Goal: Transaction & Acquisition: Book appointment/travel/reservation

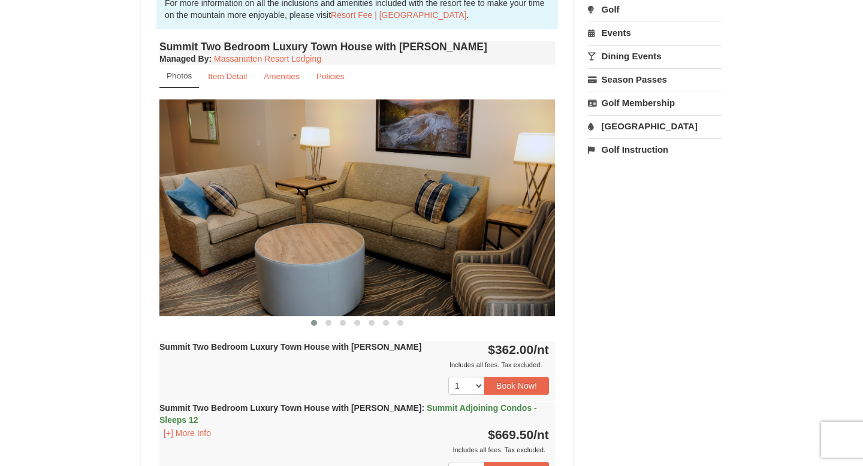
scroll to position [382, 0]
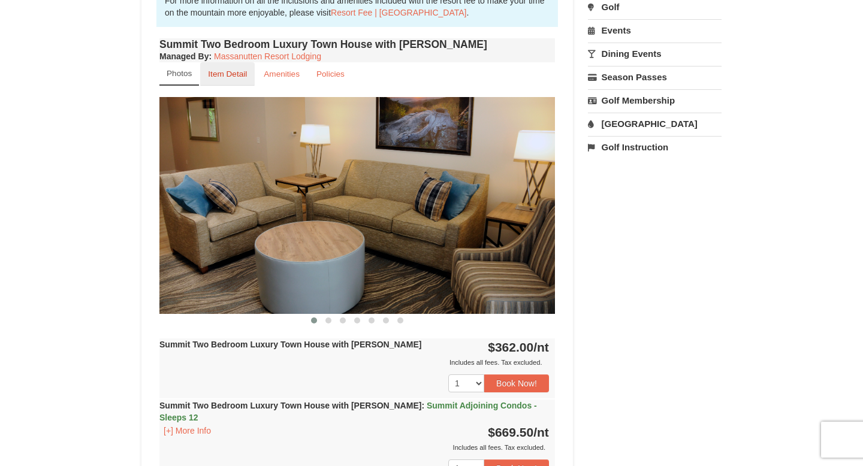
click at [234, 71] on small "Item Detail" at bounding box center [227, 74] width 39 height 9
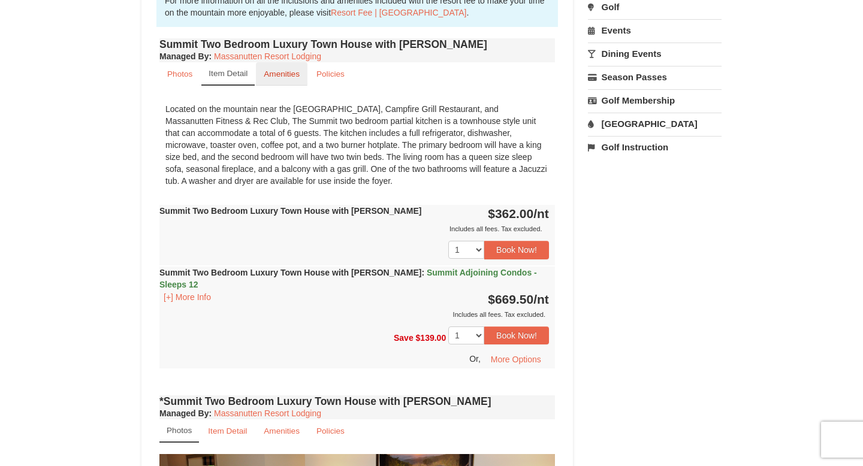
click at [286, 71] on small "Amenities" at bounding box center [282, 74] width 36 height 9
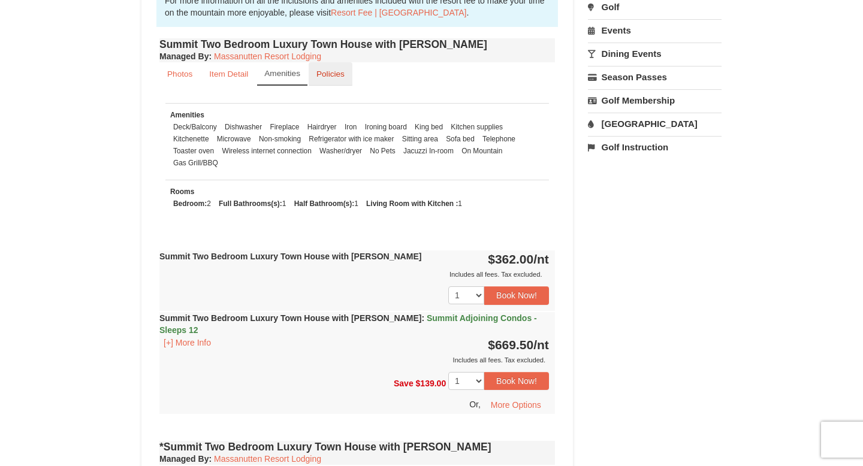
click at [336, 79] on link "Policies" at bounding box center [331, 73] width 44 height 23
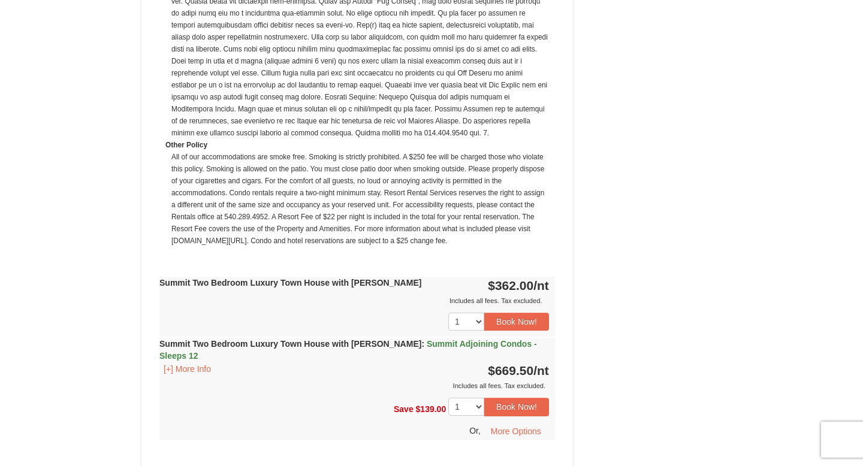
scroll to position [798, 0]
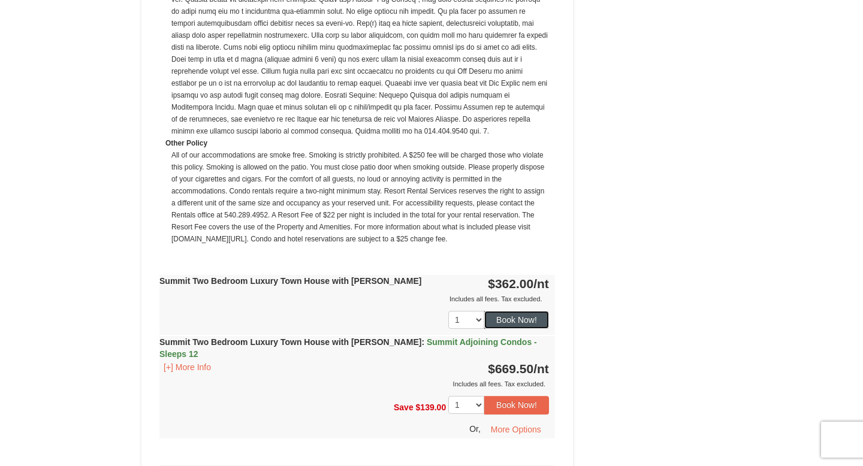
click at [497, 318] on button "Book Now!" at bounding box center [516, 320] width 65 height 18
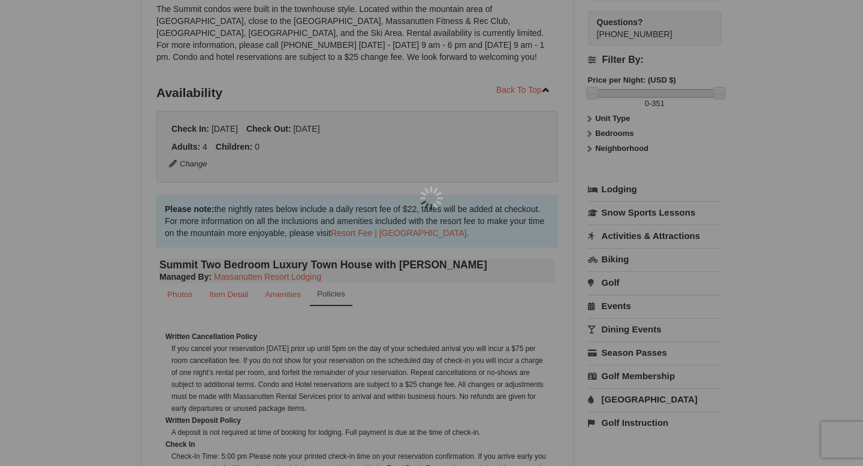
scroll to position [105, 0]
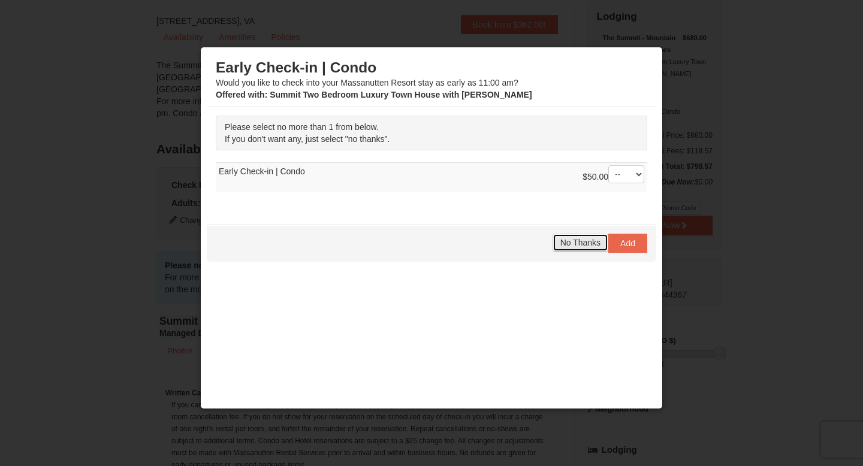
click at [580, 245] on span "No Thanks" at bounding box center [580, 243] width 40 height 10
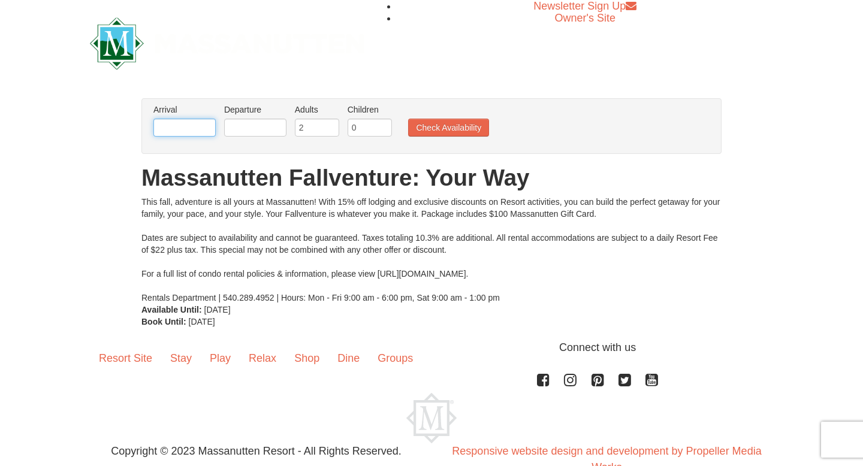
click at [185, 126] on input "text" at bounding box center [184, 128] width 62 height 18
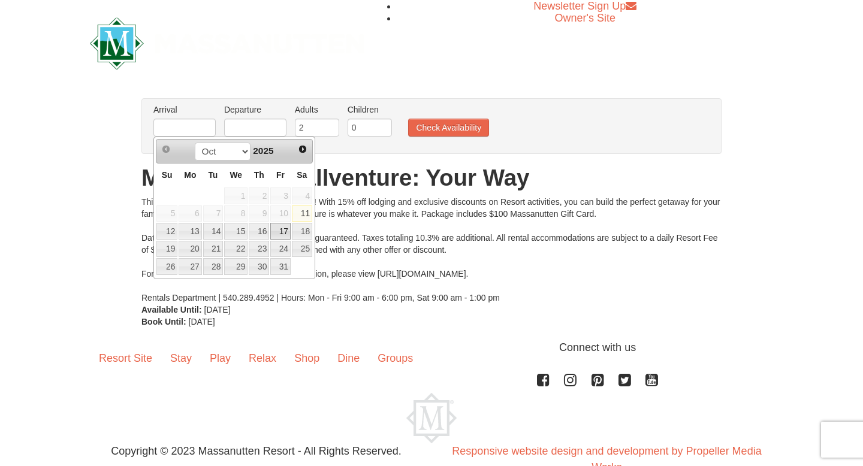
click at [284, 231] on link "17" at bounding box center [280, 231] width 20 height 17
type input "[DATE]"
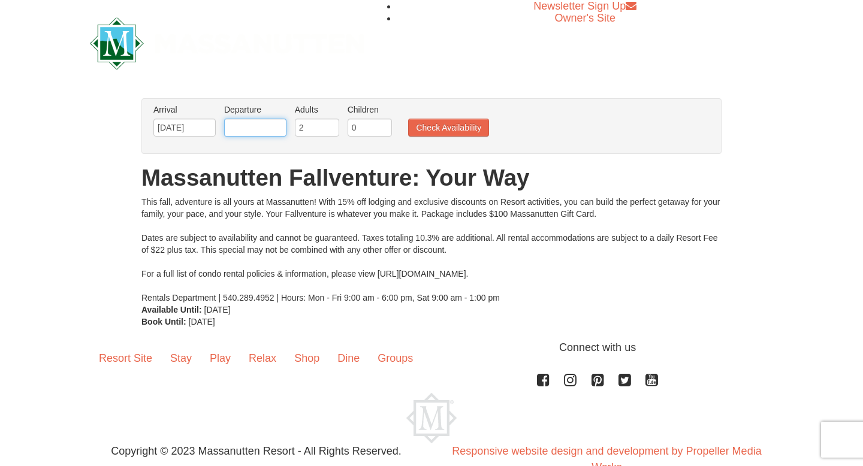
click at [251, 127] on input "text" at bounding box center [255, 128] width 62 height 18
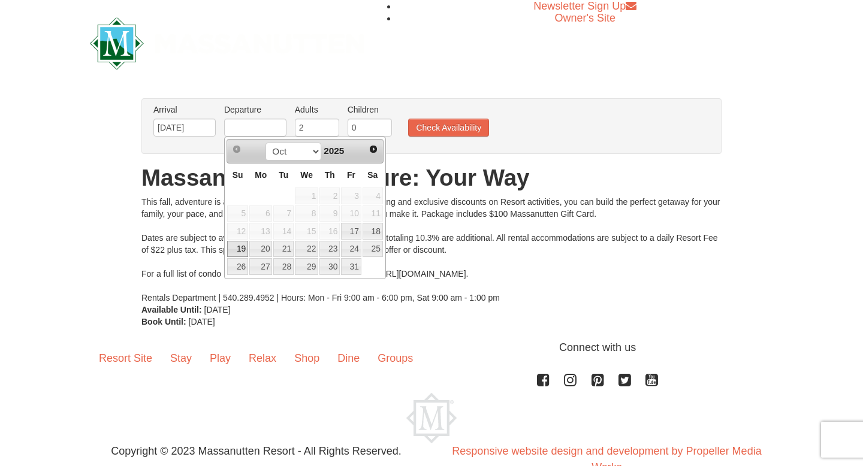
click at [240, 246] on link "19" at bounding box center [237, 249] width 21 height 17
type input "[DATE]"
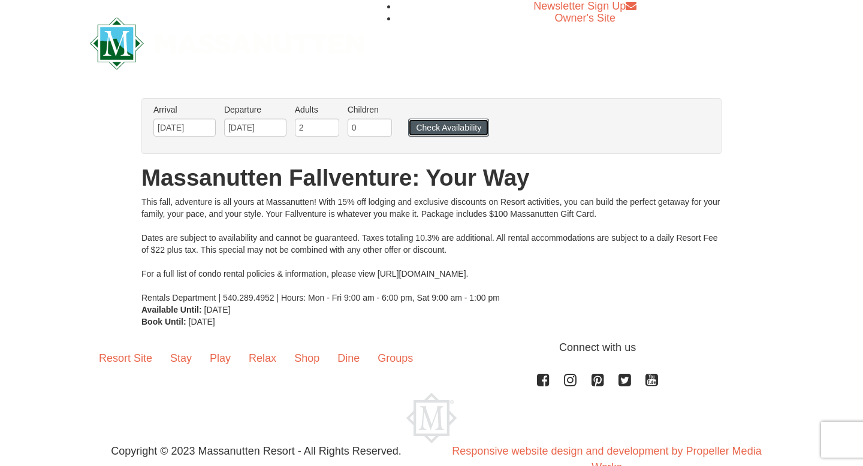
click at [460, 122] on button "Check Availability" at bounding box center [448, 128] width 81 height 18
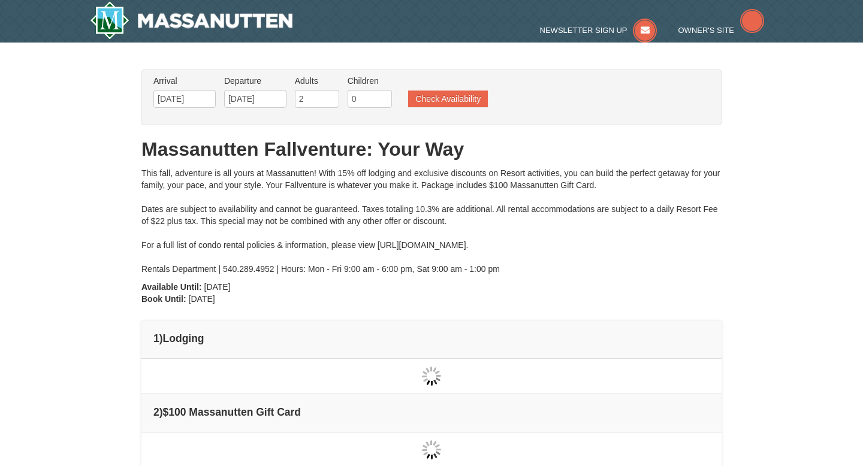
type input "[DATE]"
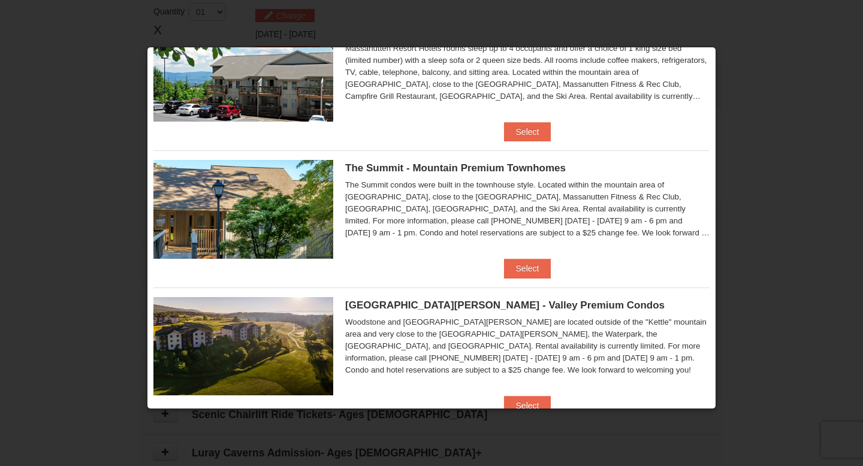
scroll to position [516, 0]
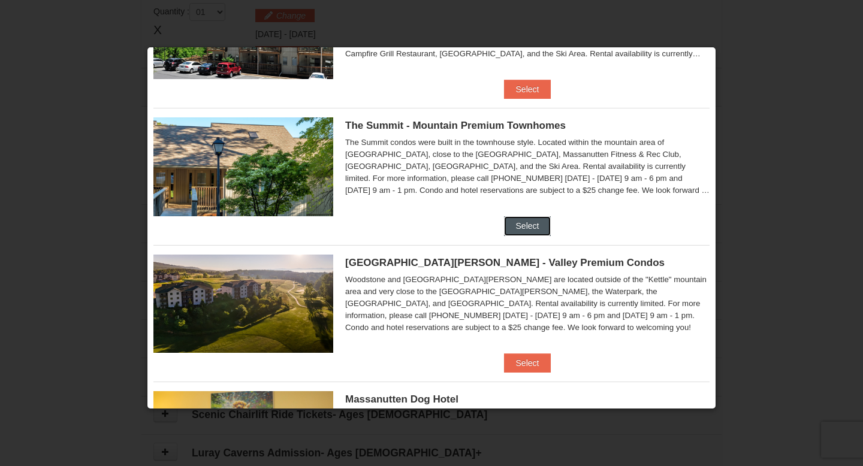
click at [525, 226] on button "Select" at bounding box center [527, 225] width 47 height 19
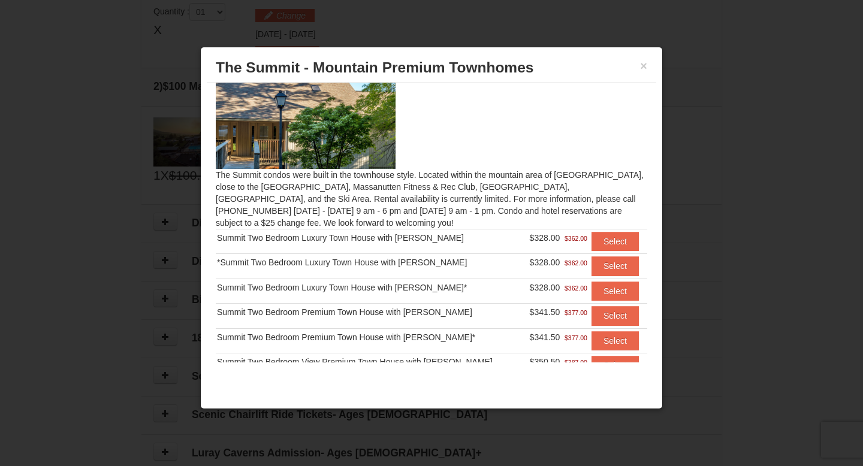
scroll to position [19, 0]
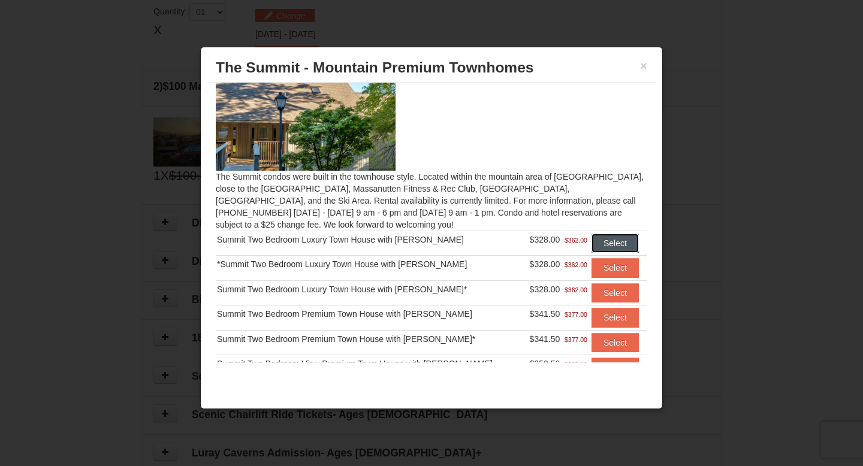
click at [611, 248] on button "Select" at bounding box center [615, 243] width 47 height 19
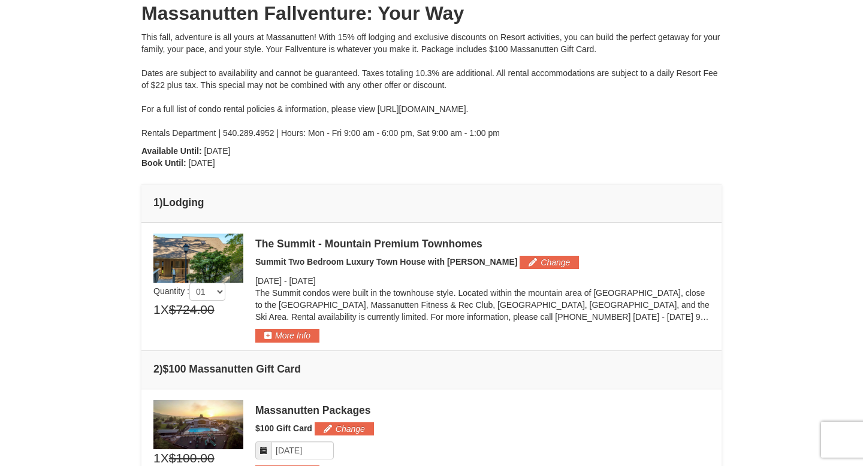
scroll to position [132, 0]
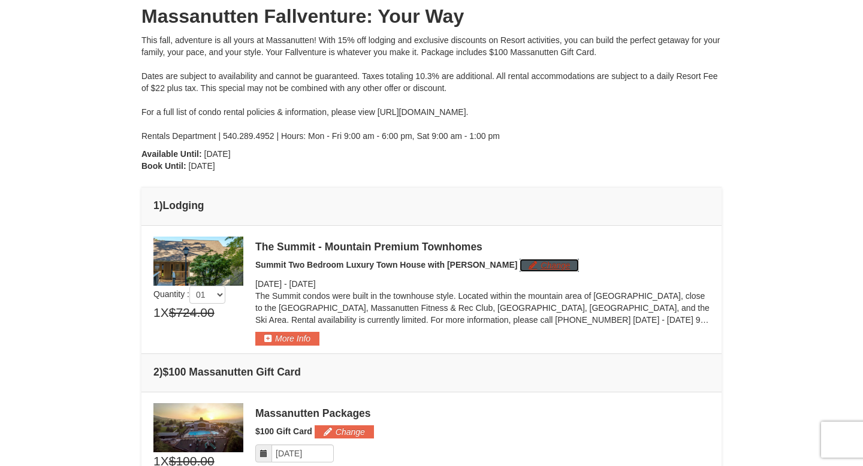
click at [520, 265] on button "Change" at bounding box center [549, 265] width 59 height 13
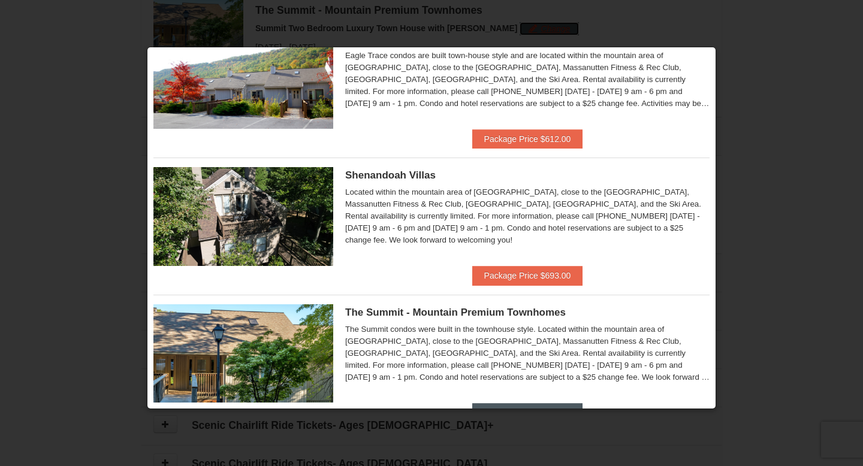
scroll to position [448, 0]
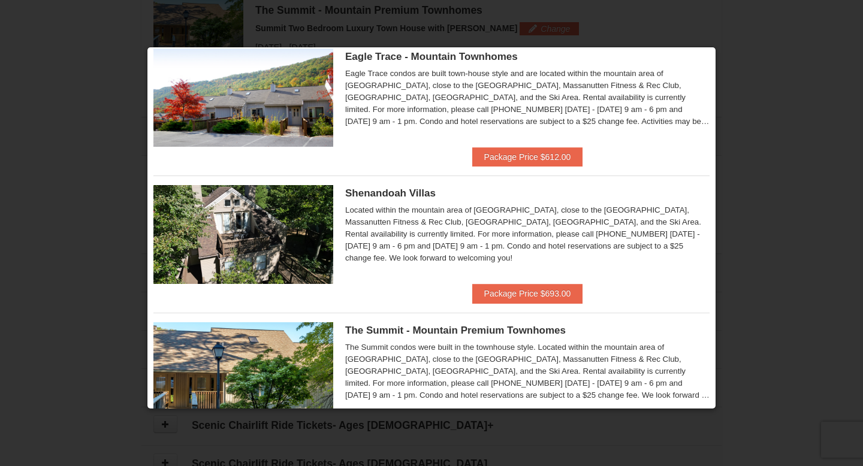
click at [734, 235] on div at bounding box center [431, 233] width 863 height 466
click at [639, 99] on div "Eagle Trace condos are built town-house style and are located within the mounta…" at bounding box center [527, 98] width 364 height 60
click at [633, 45] on div at bounding box center [431, 233] width 863 height 466
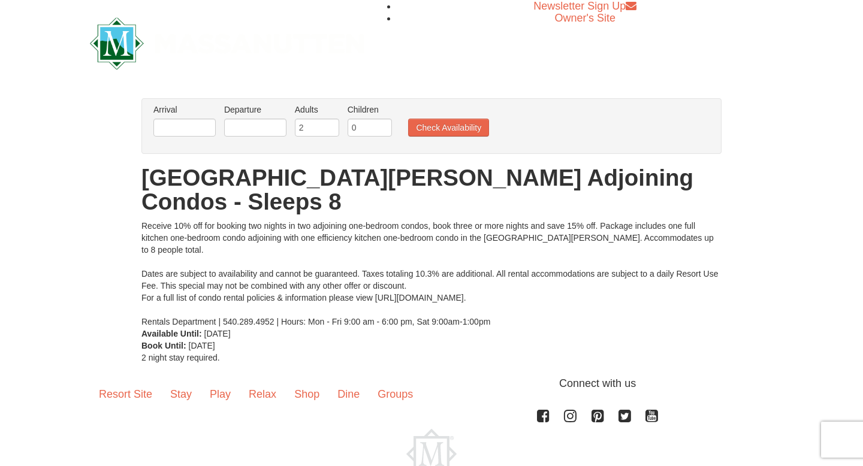
scroll to position [44, 0]
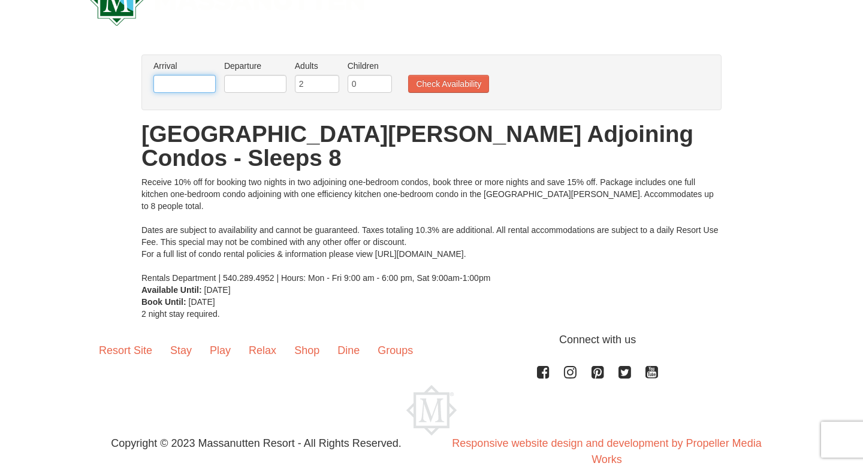
click at [183, 85] on input "text" at bounding box center [184, 84] width 62 height 18
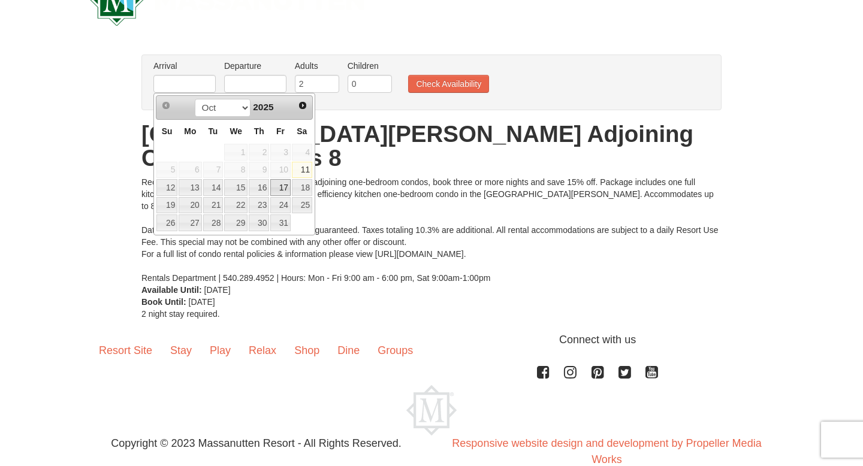
click at [282, 190] on link "17" at bounding box center [280, 187] width 20 height 17
type input "[DATE]"
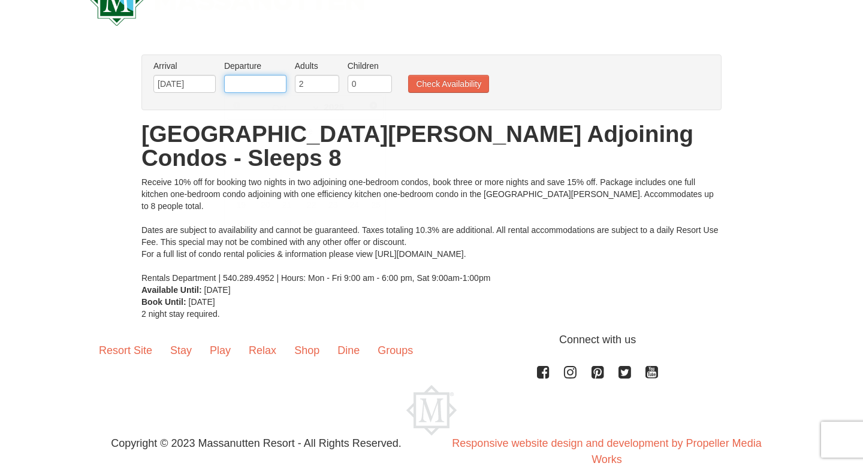
click at [252, 83] on input "text" at bounding box center [255, 84] width 62 height 18
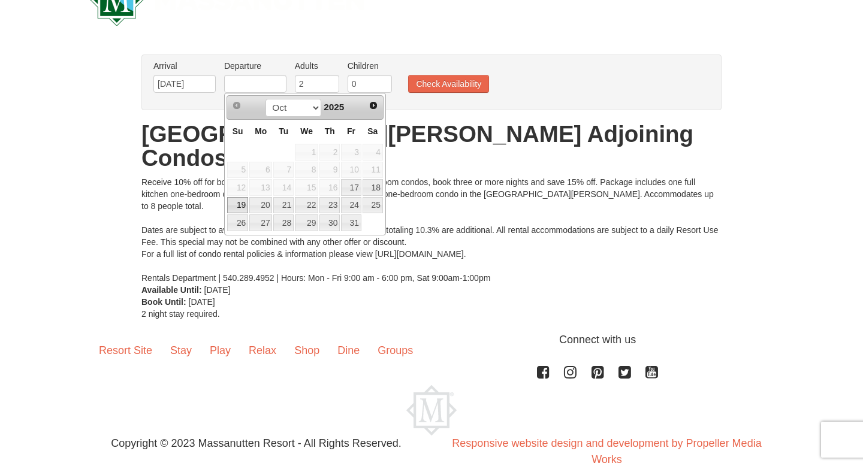
click at [236, 200] on link "19" at bounding box center [237, 205] width 21 height 17
type input "[DATE]"
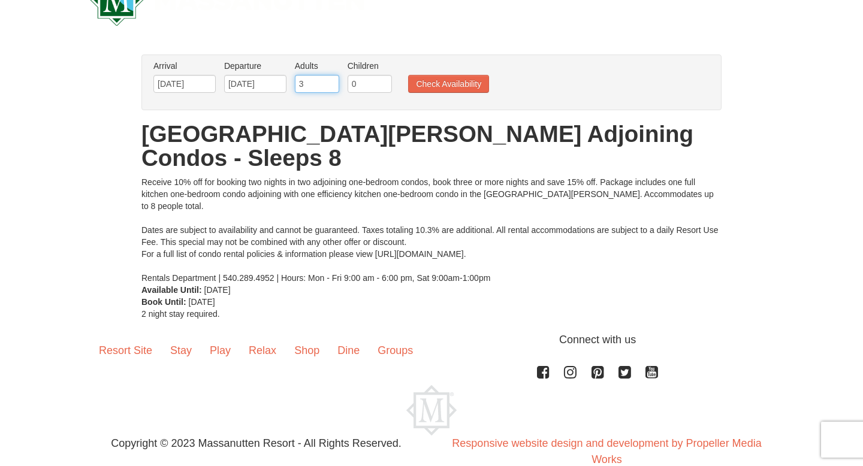
click at [326, 83] on input "3" at bounding box center [317, 84] width 44 height 18
type input "4"
click at [326, 81] on input "4" at bounding box center [317, 84] width 44 height 18
click at [428, 90] on button "Check Availability" at bounding box center [448, 84] width 81 height 18
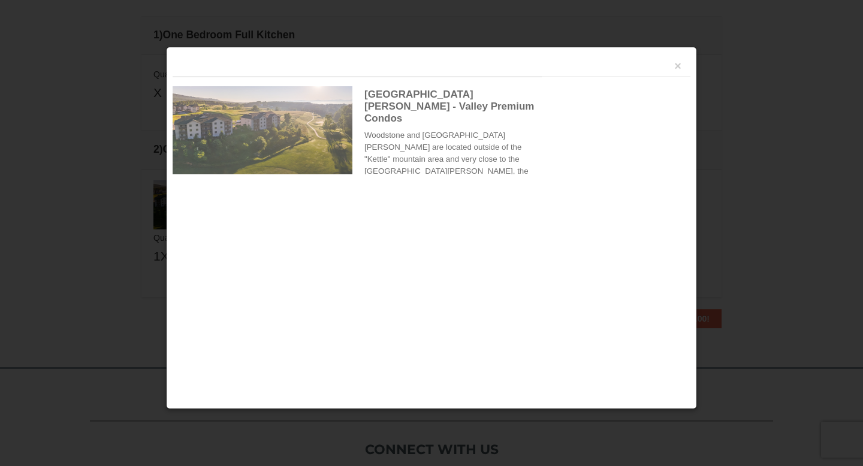
scroll to position [378, 0]
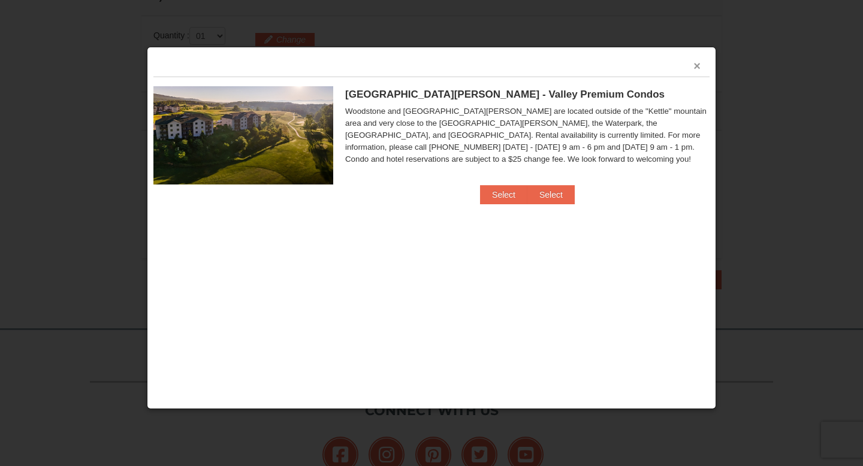
click at [699, 63] on button "×" at bounding box center [696, 66] width 7 height 12
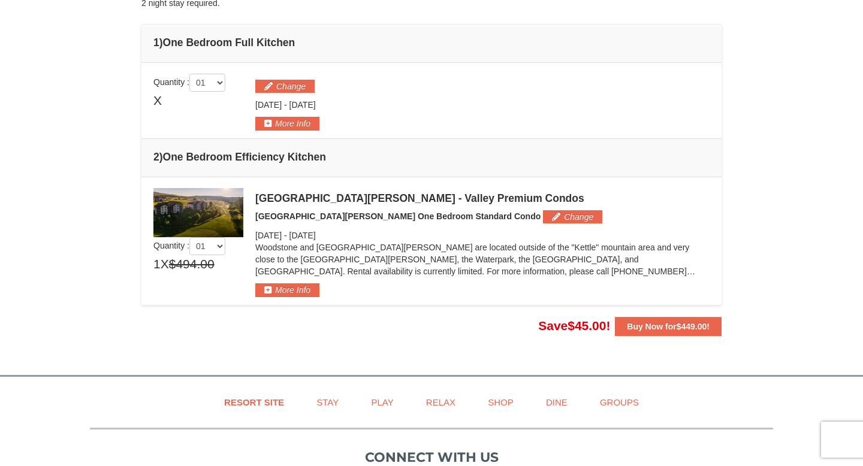
scroll to position [332, 0]
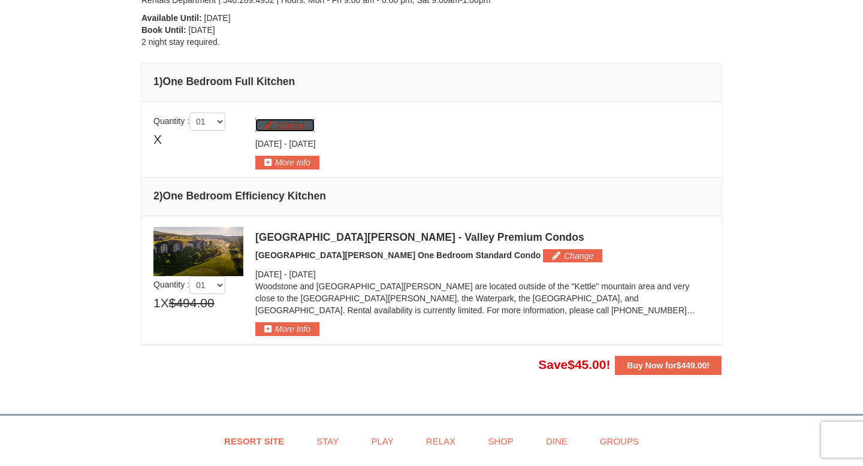
click at [282, 119] on button "Change" at bounding box center [284, 125] width 59 height 13
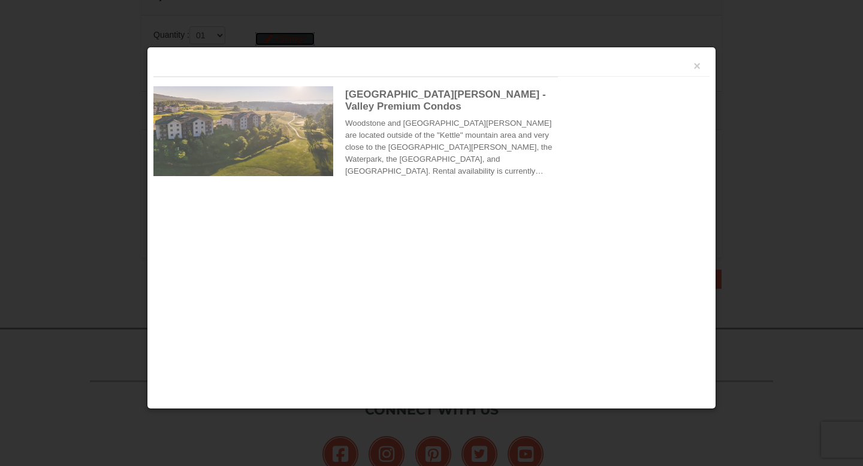
scroll to position [381, 0]
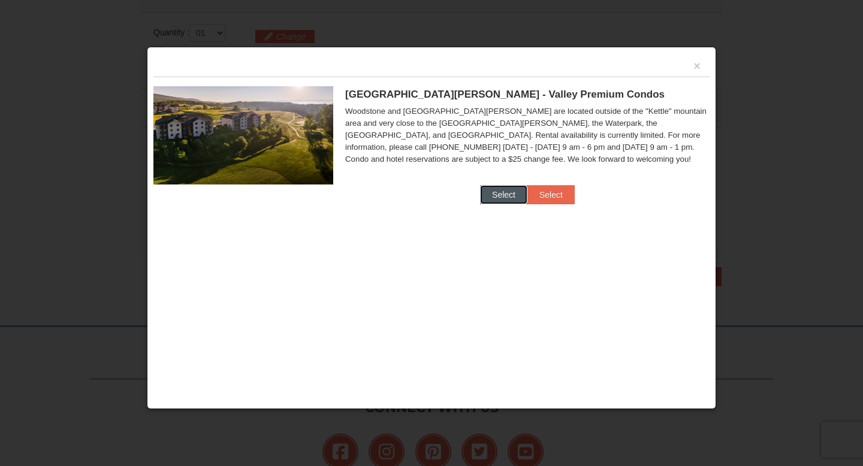
click at [511, 197] on button "Select" at bounding box center [503, 194] width 47 height 19
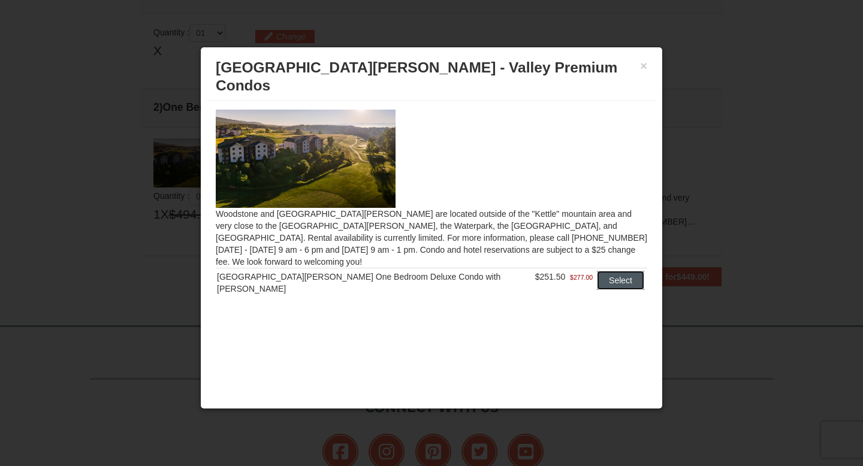
click at [611, 271] on button "Select" at bounding box center [620, 280] width 47 height 19
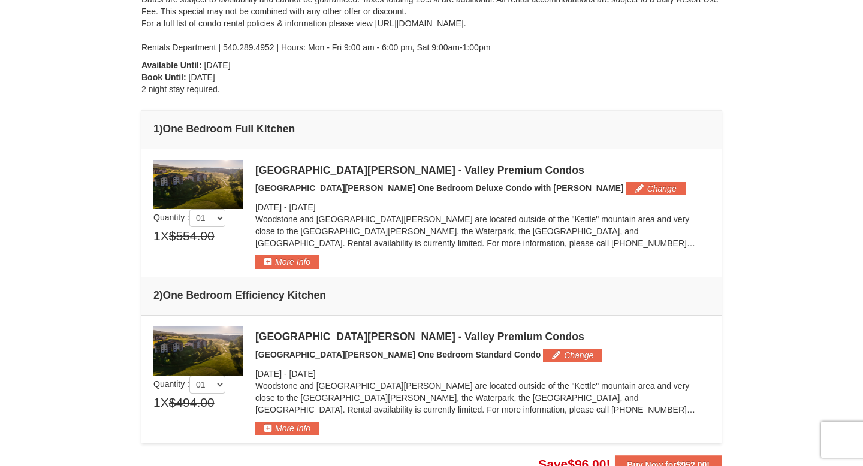
scroll to position [0, 0]
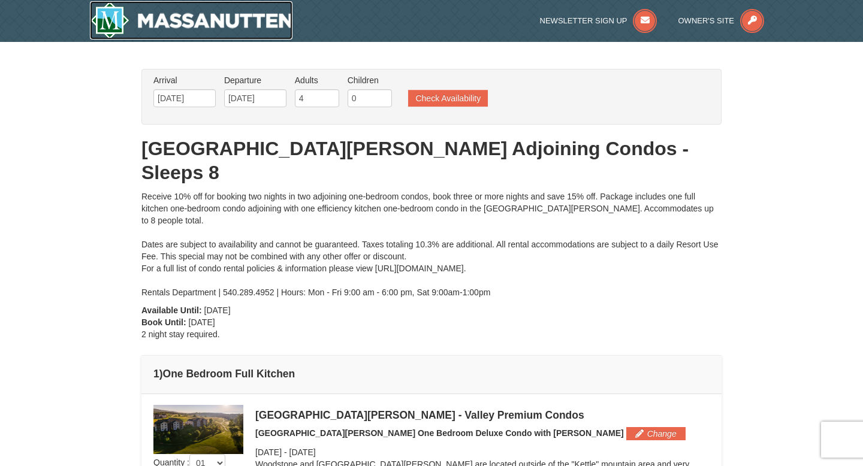
click at [116, 16] on img at bounding box center [191, 20] width 203 height 38
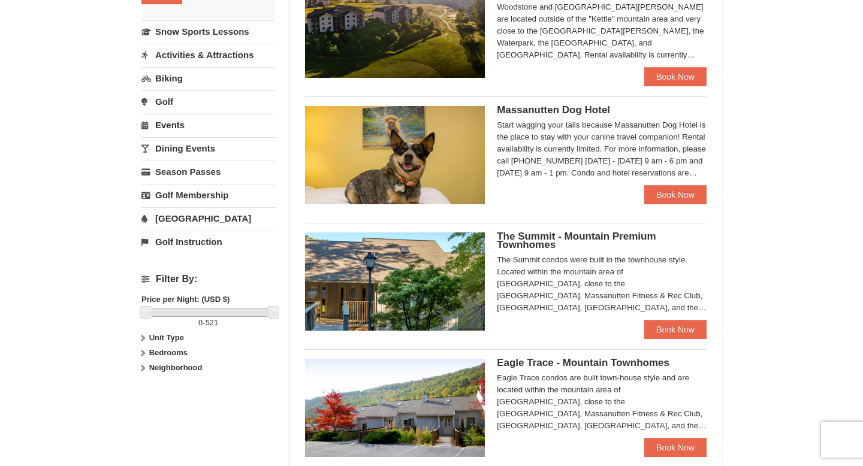
scroll to position [280, 0]
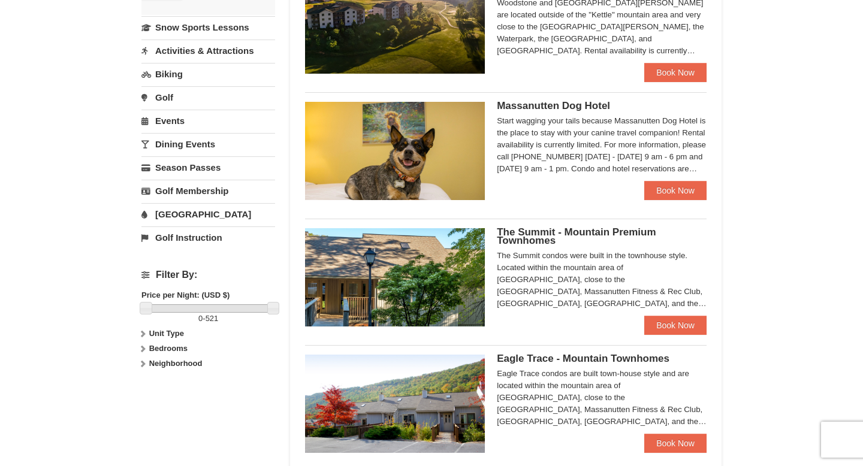
click at [143, 347] on icon at bounding box center [142, 349] width 8 height 8
click at [144, 390] on input "checkbox" at bounding box center [145, 389] width 8 height 8
checkbox input "true"
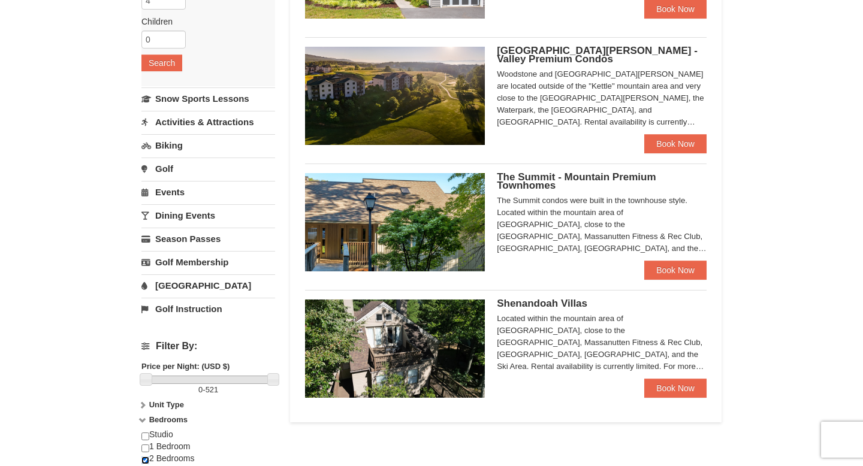
scroll to position [211, 0]
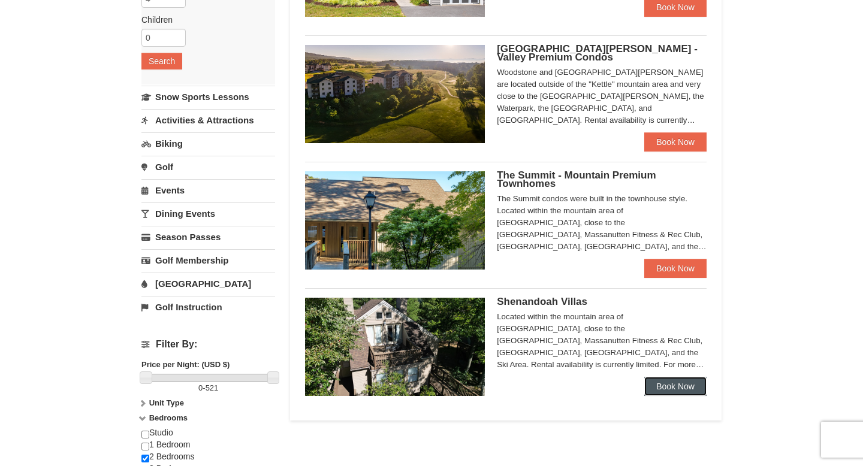
click at [672, 391] on link "Book Now" at bounding box center [675, 386] width 62 height 19
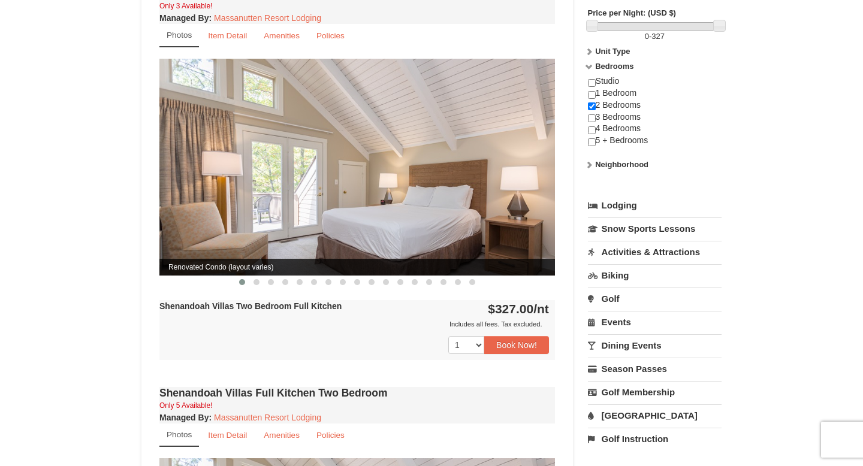
scroll to position [446, 0]
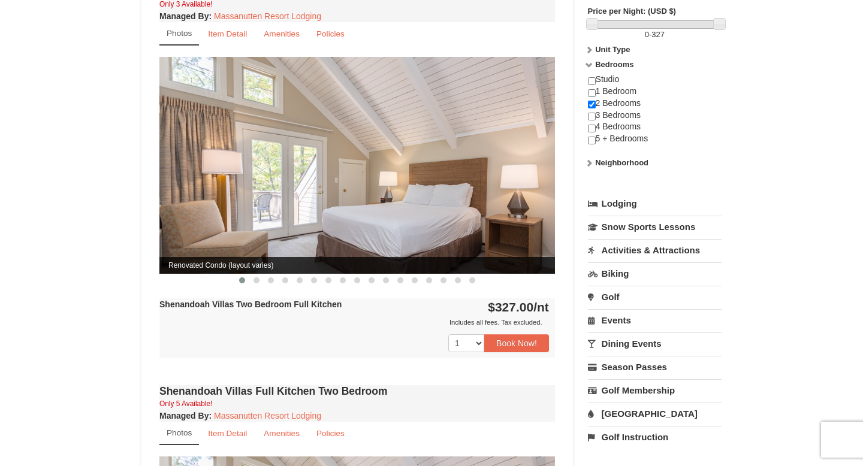
click at [455, 139] on img at bounding box center [357, 165] width 396 height 216
click at [256, 277] on span at bounding box center [257, 280] width 6 height 6
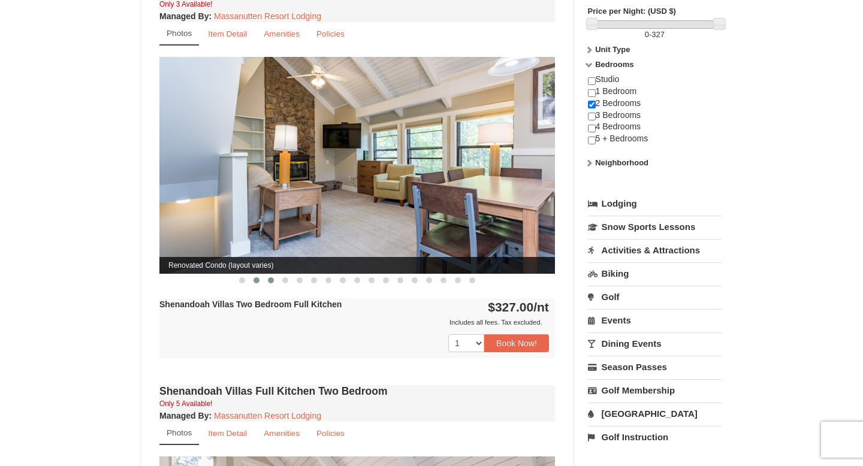
click at [273, 274] on button at bounding box center [271, 280] width 14 height 12
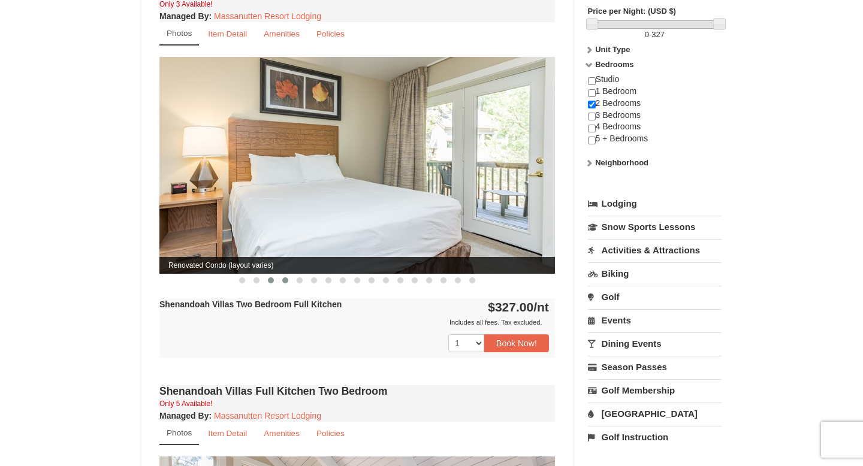
click at [280, 274] on button at bounding box center [285, 280] width 14 height 12
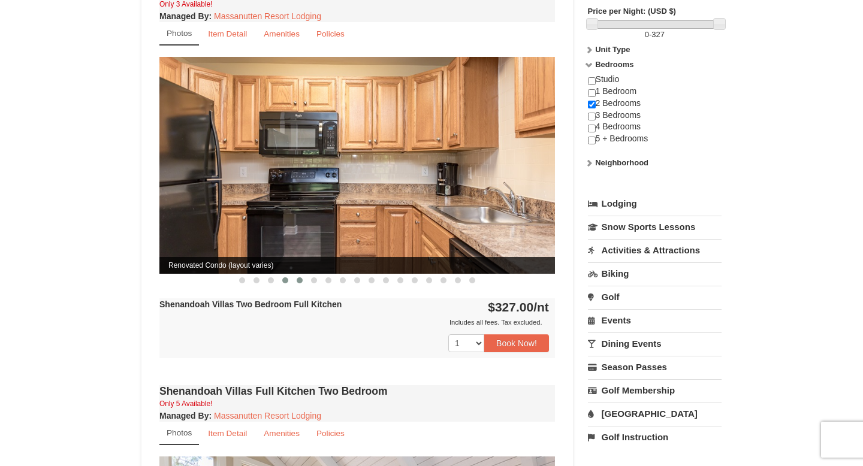
click at [298, 274] on button at bounding box center [299, 280] width 14 height 12
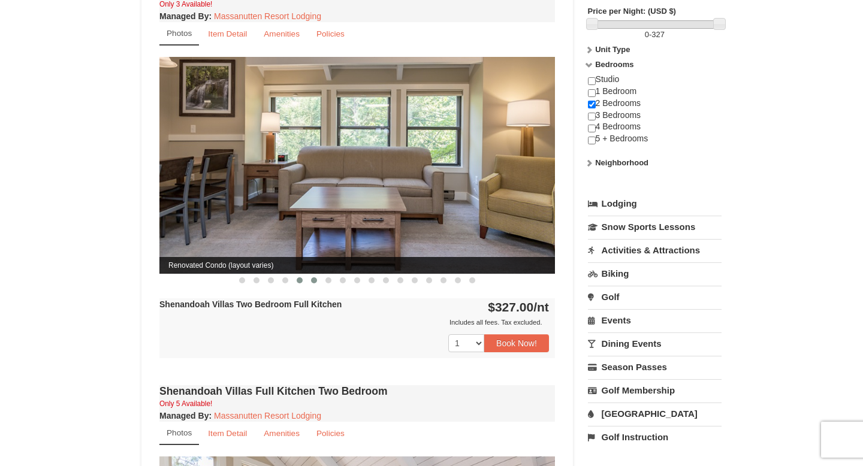
click at [312, 277] on span at bounding box center [314, 280] width 6 height 6
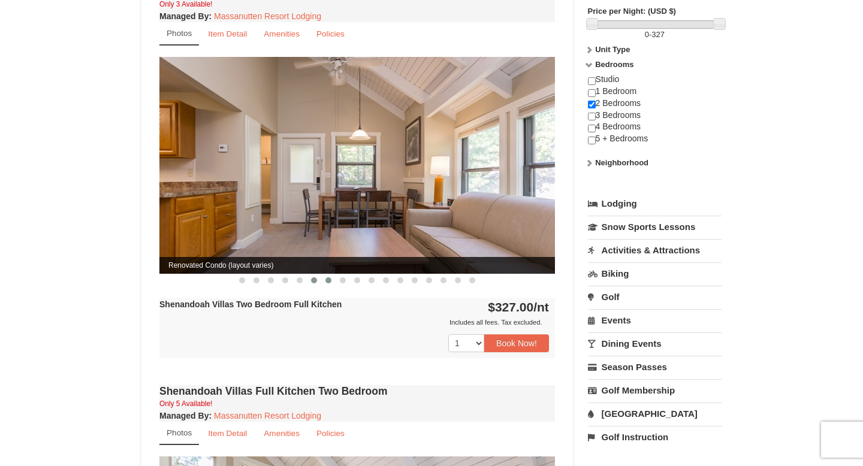
click at [324, 274] on button at bounding box center [328, 280] width 14 height 12
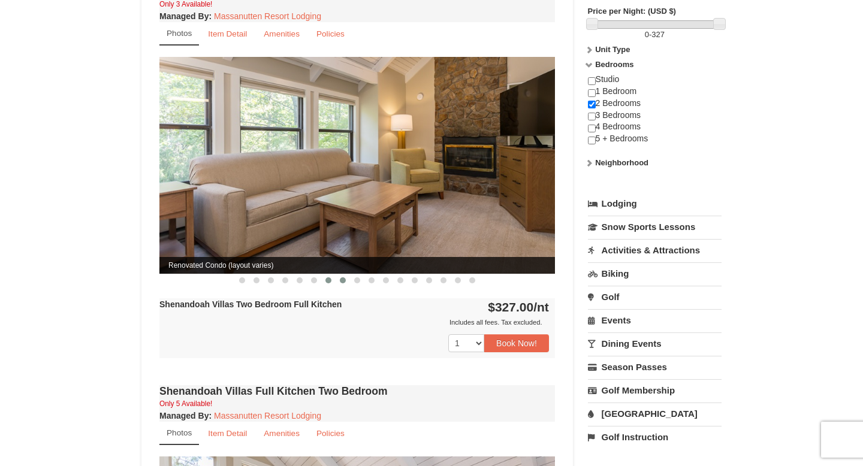
click at [340, 274] on button at bounding box center [343, 280] width 14 height 12
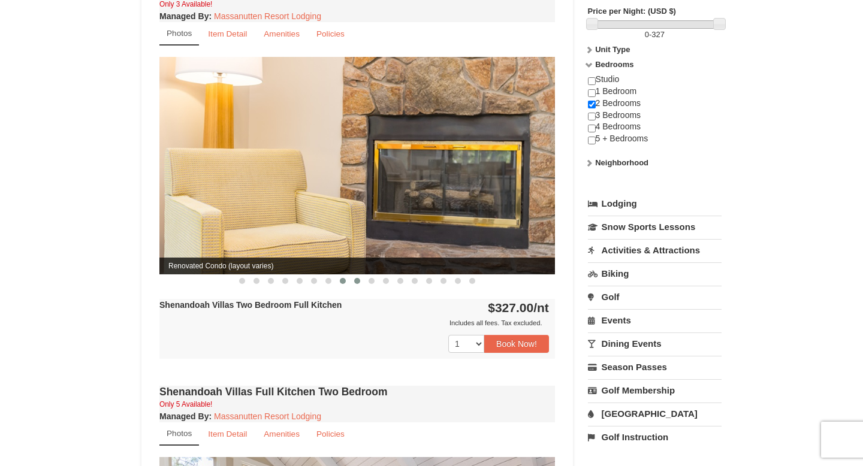
click at [352, 275] on button at bounding box center [357, 281] width 14 height 12
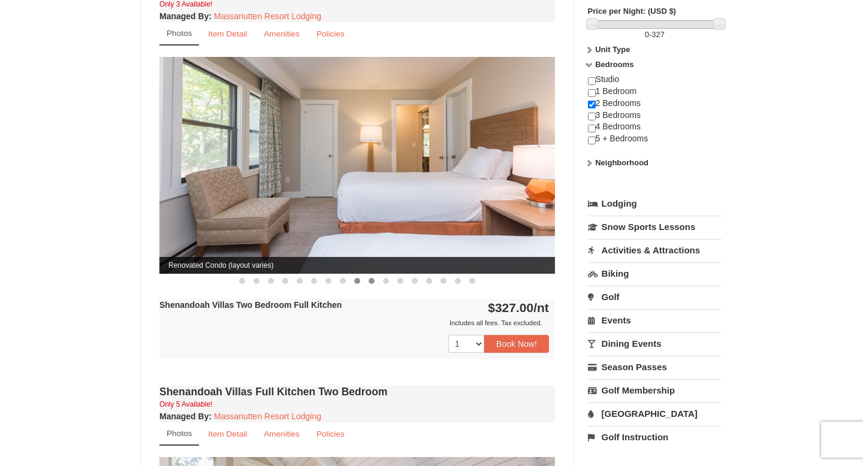
click at [370, 275] on button at bounding box center [371, 281] width 14 height 12
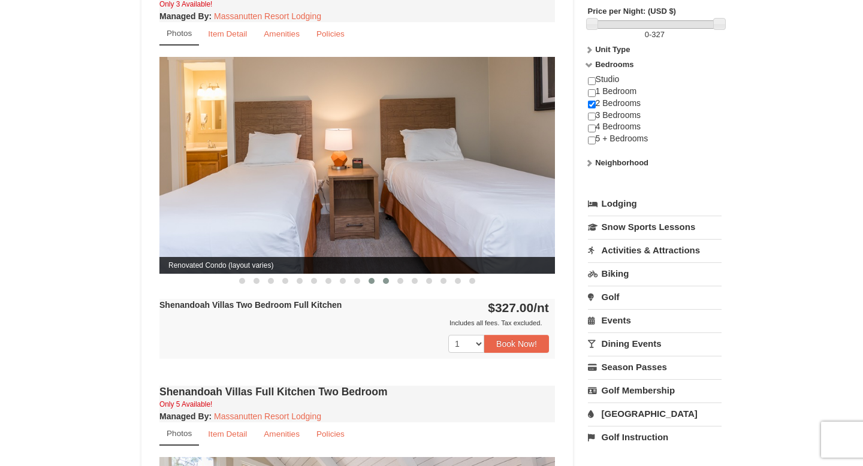
click at [390, 275] on button at bounding box center [386, 281] width 14 height 12
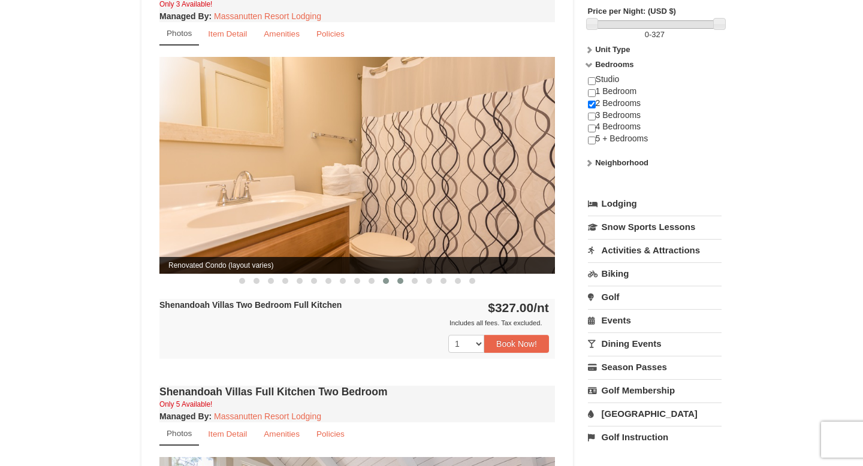
click at [400, 278] on span at bounding box center [400, 281] width 6 height 6
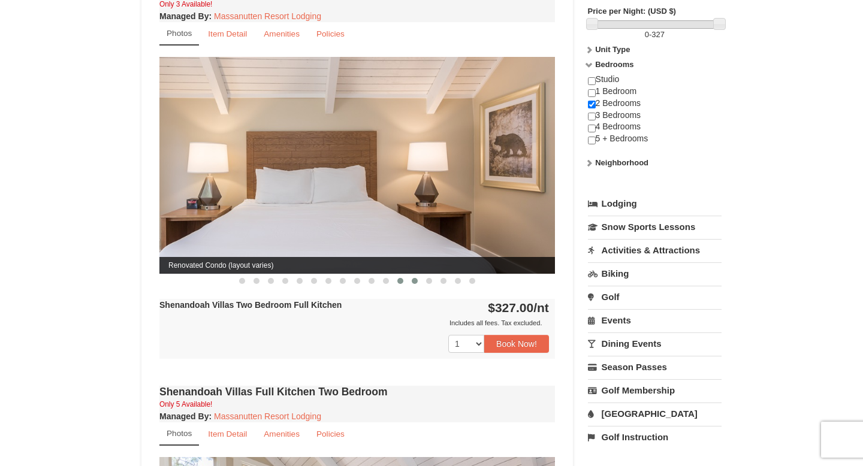
click at [411, 275] on button at bounding box center [415, 281] width 14 height 12
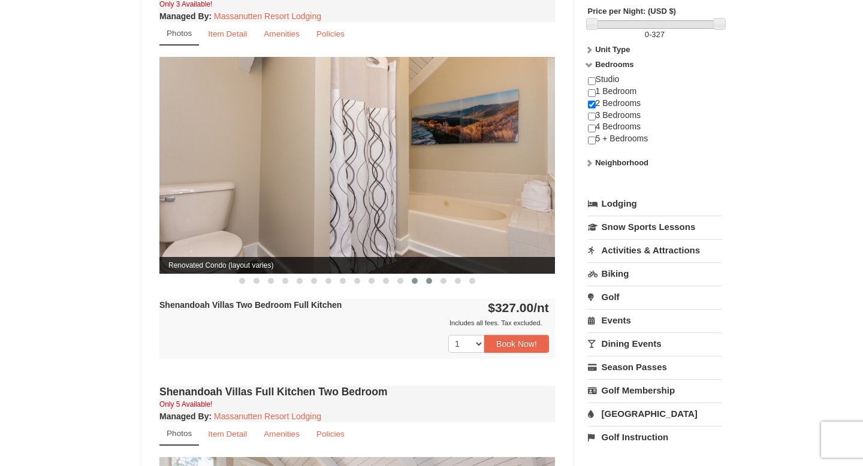
click at [424, 275] on button at bounding box center [429, 281] width 14 height 12
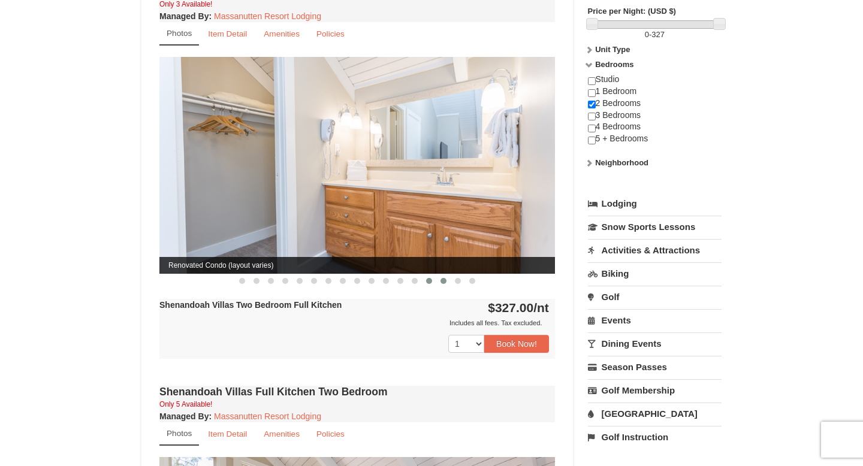
click at [443, 275] on button at bounding box center [443, 281] width 14 height 12
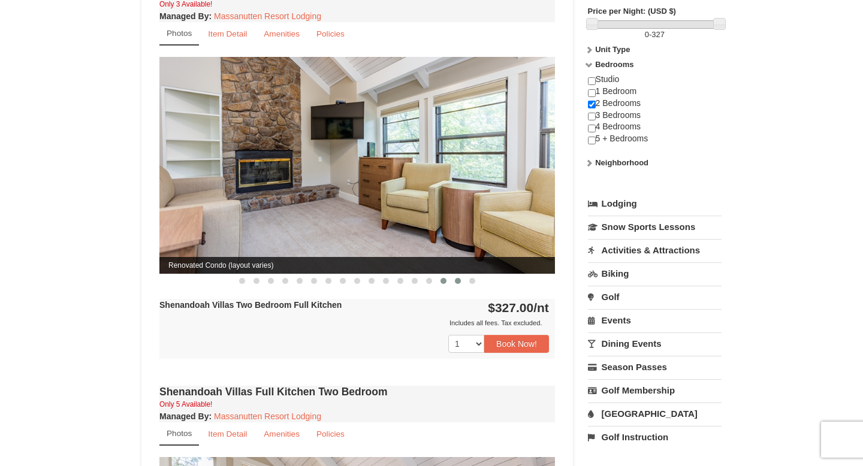
click at [455, 275] on button at bounding box center [458, 281] width 14 height 12
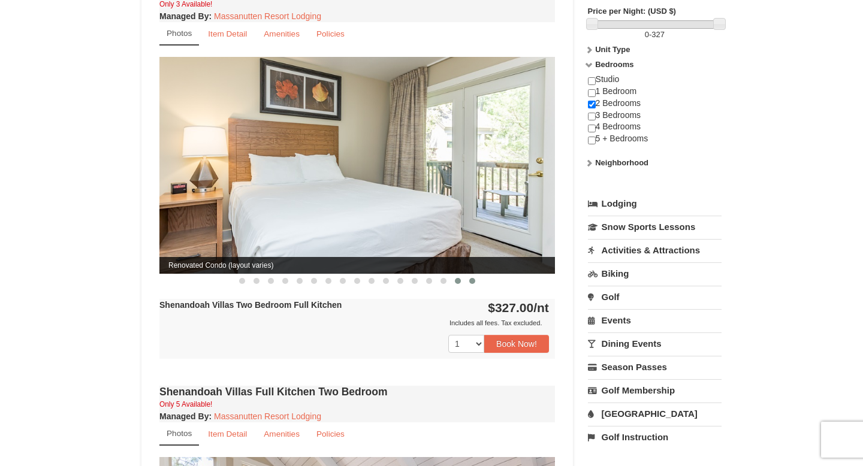
click at [475, 275] on button at bounding box center [472, 281] width 14 height 12
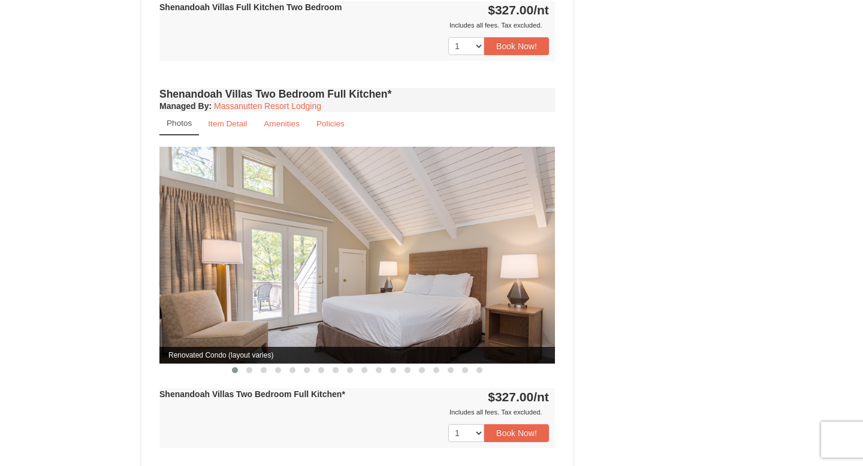
scroll to position [1160, 0]
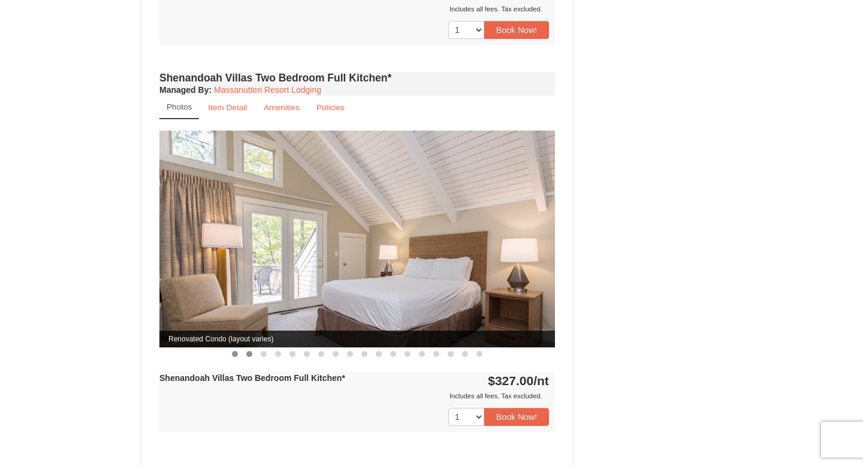
click at [243, 348] on button at bounding box center [249, 354] width 14 height 12
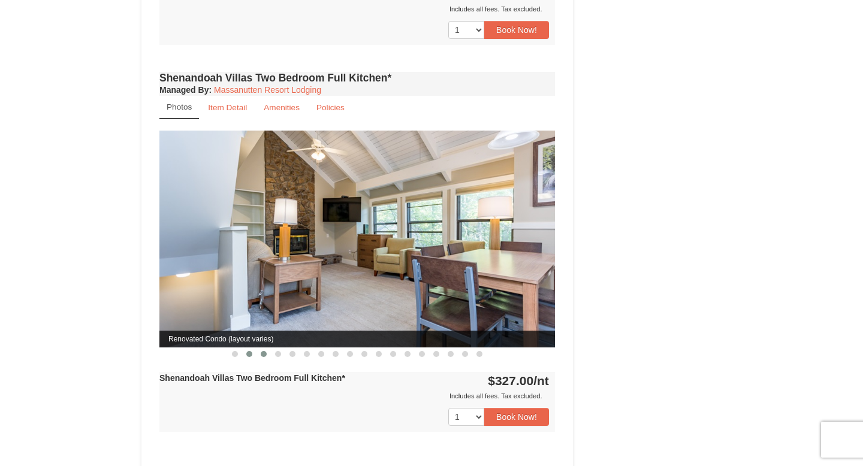
click at [262, 351] on span at bounding box center [264, 354] width 6 height 6
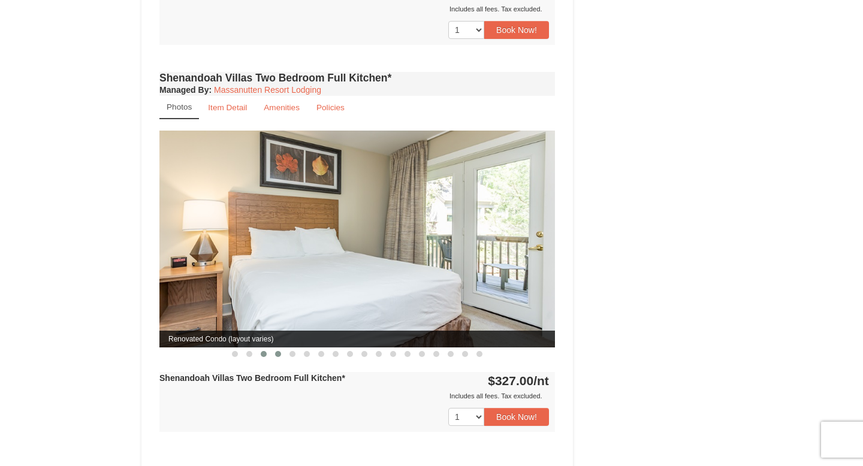
click at [281, 348] on button at bounding box center [278, 354] width 14 height 12
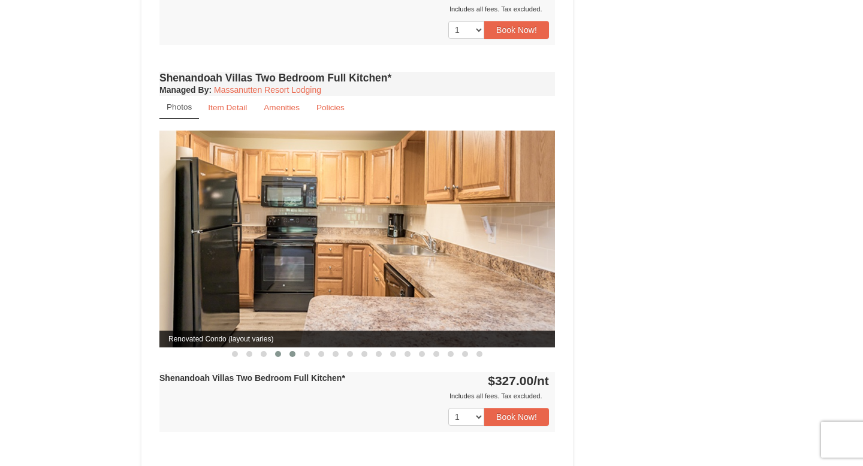
click at [292, 351] on span at bounding box center [292, 354] width 6 height 6
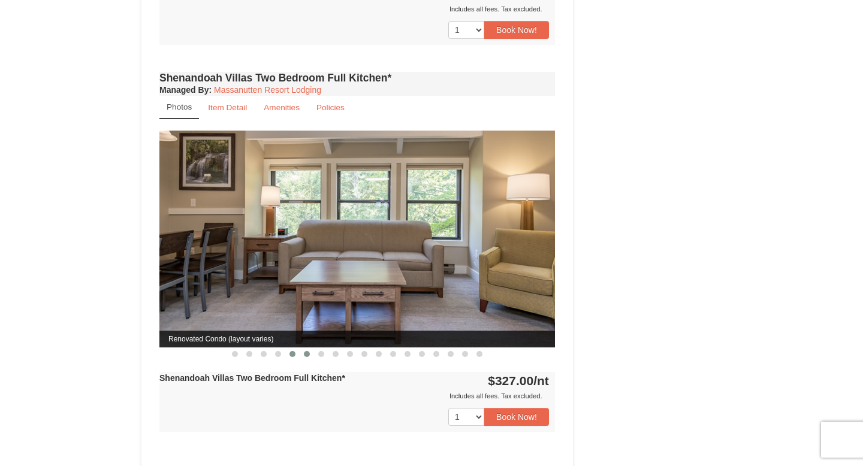
click at [304, 348] on button at bounding box center [307, 354] width 14 height 12
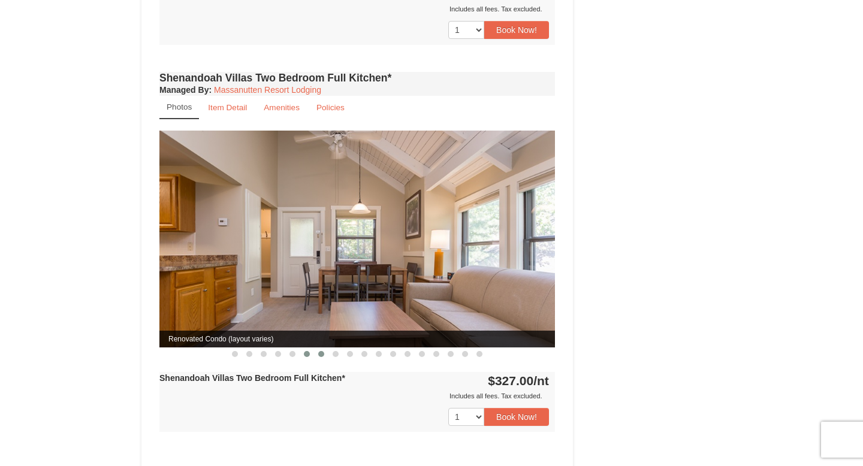
click at [321, 351] on span at bounding box center [321, 354] width 6 height 6
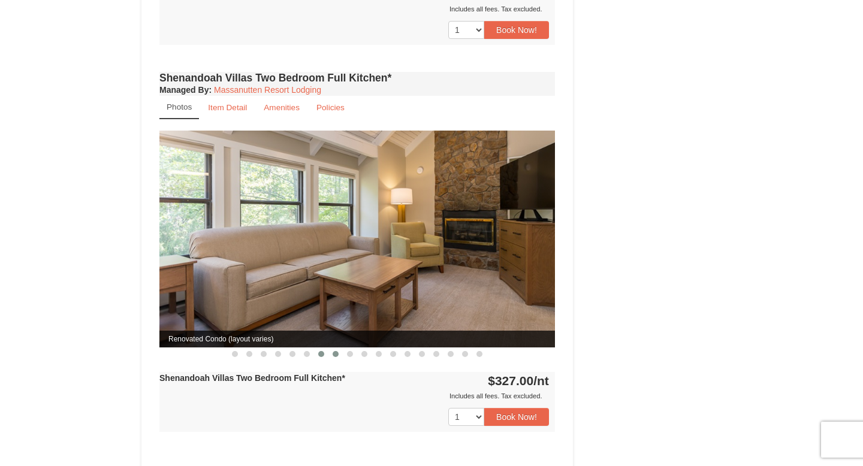
click at [330, 348] on button at bounding box center [335, 354] width 14 height 12
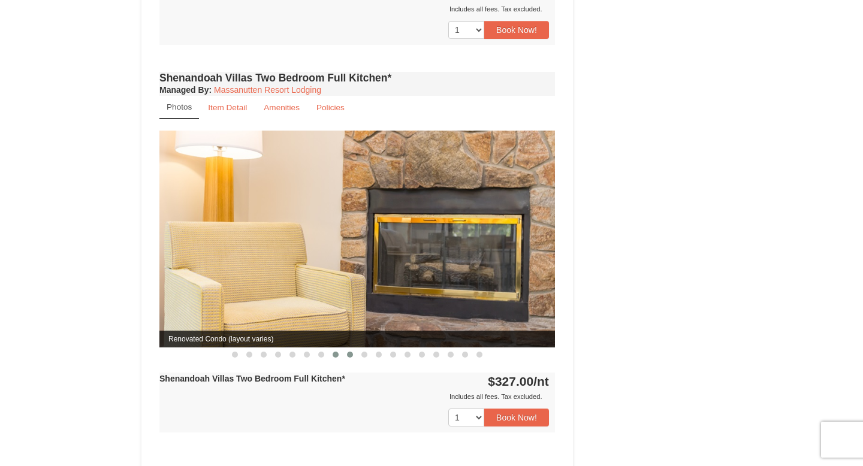
click at [354, 349] on button at bounding box center [350, 355] width 14 height 12
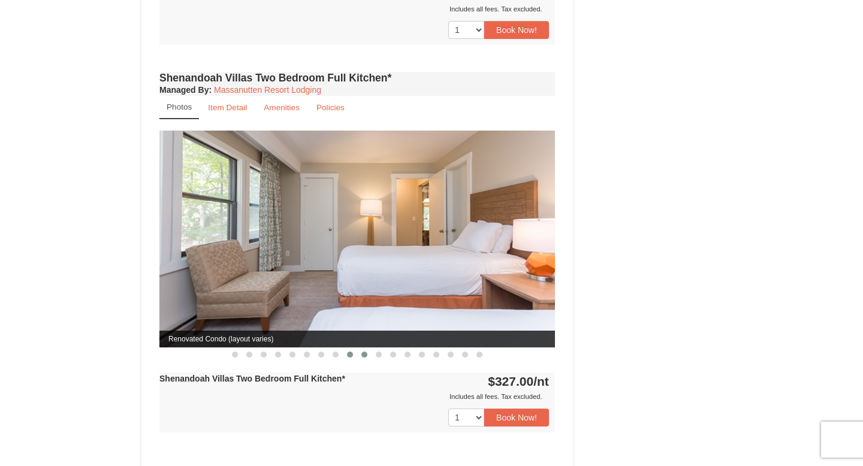
click at [367, 349] on button at bounding box center [364, 355] width 14 height 12
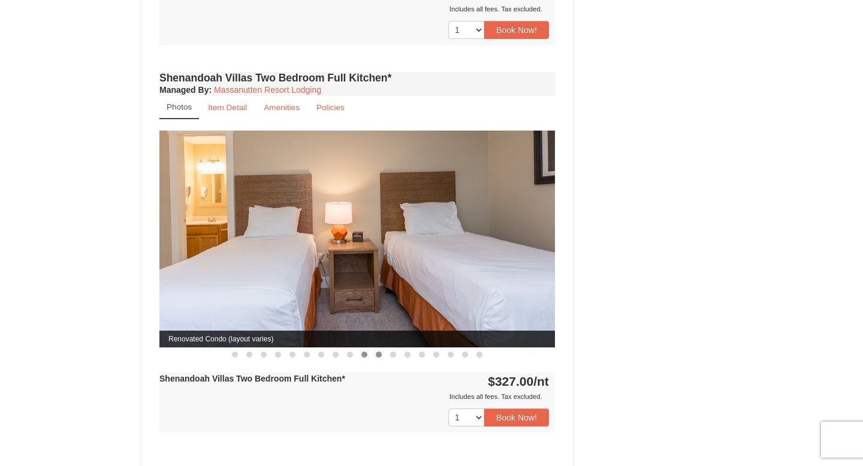
click at [379, 352] on span at bounding box center [379, 355] width 6 height 6
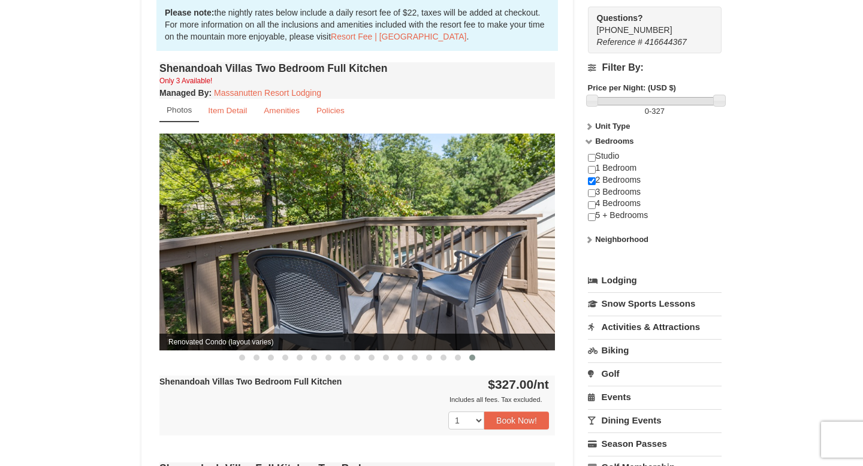
scroll to position [384, 0]
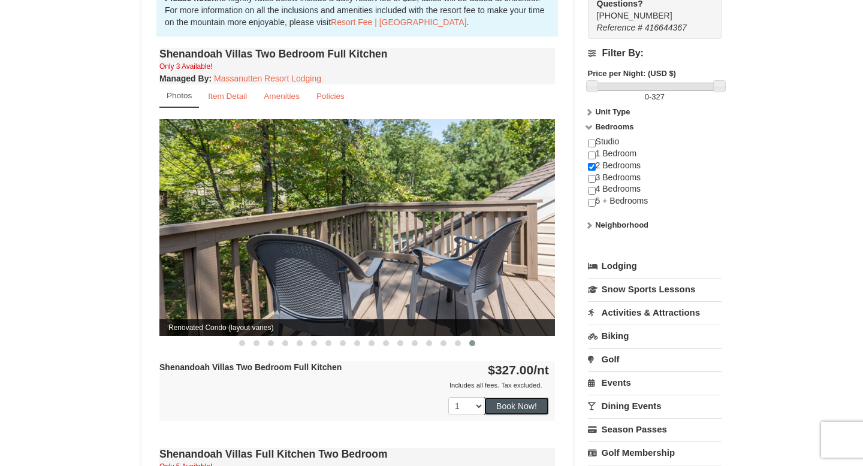
click at [505, 397] on button "Book Now!" at bounding box center [516, 406] width 65 height 18
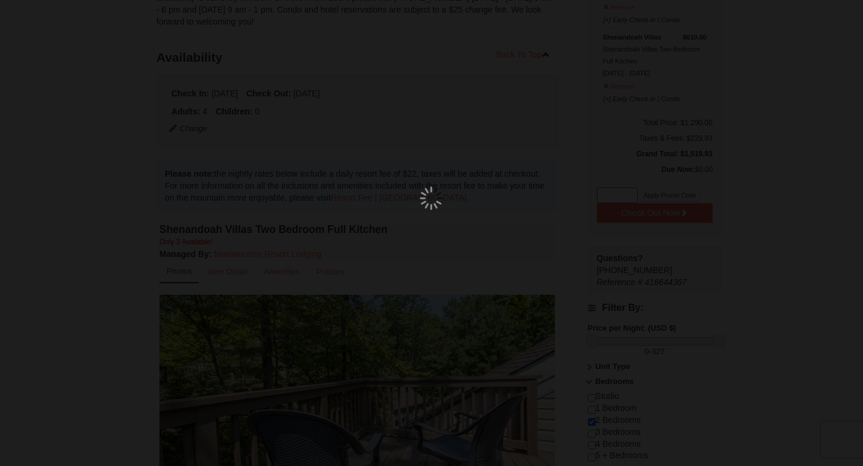
scroll to position [117, 0]
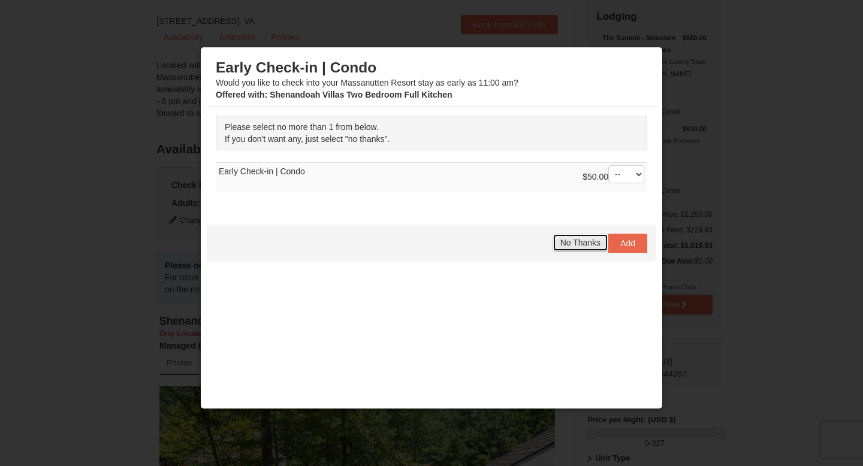
click at [564, 247] on span "No Thanks" at bounding box center [580, 243] width 40 height 10
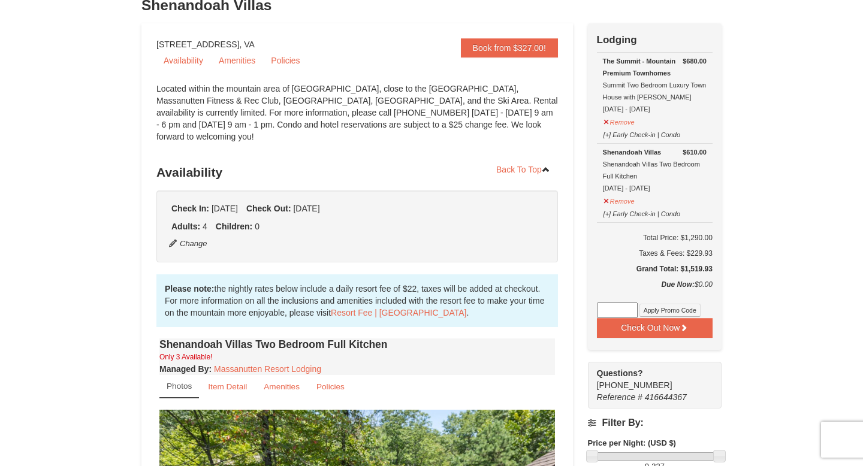
scroll to position [92, 0]
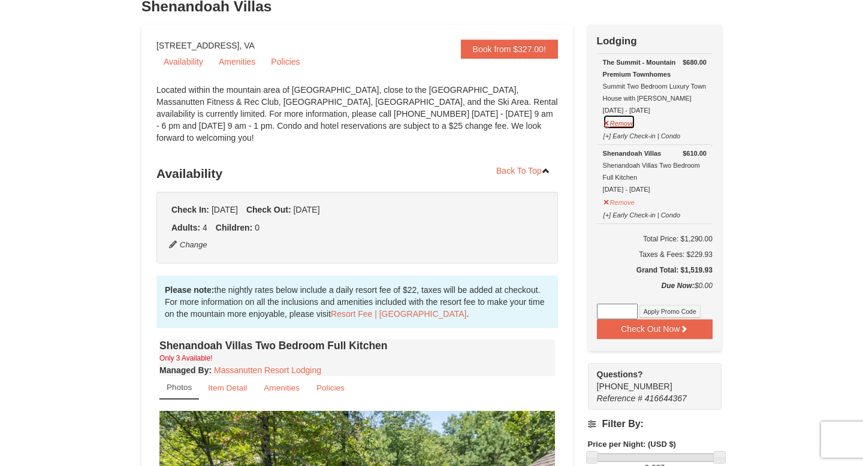
click at [608, 123] on button "Remove" at bounding box center [619, 121] width 32 height 15
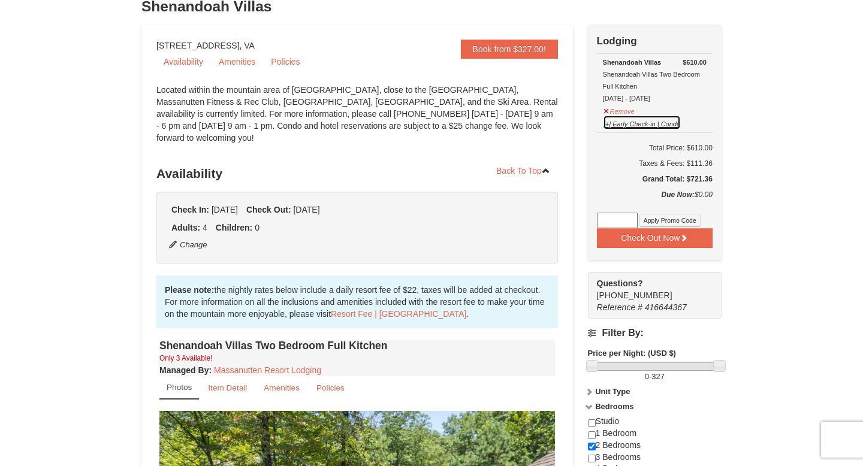
click at [616, 121] on button "[+] Early Check-in | Condo" at bounding box center [642, 122] width 79 height 15
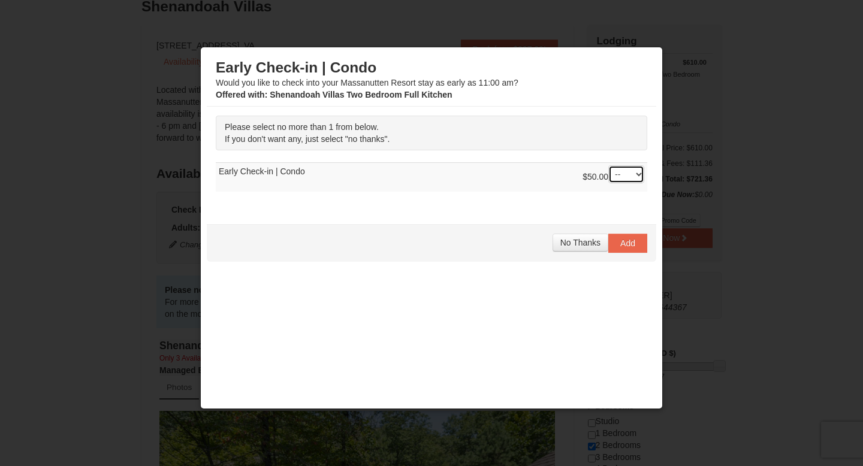
click at [622, 172] on select "-- 01" at bounding box center [626, 174] width 36 height 18
click at [608, 165] on select "-- 01" at bounding box center [626, 174] width 36 height 18
click at [568, 242] on span "No Thanks" at bounding box center [580, 243] width 40 height 10
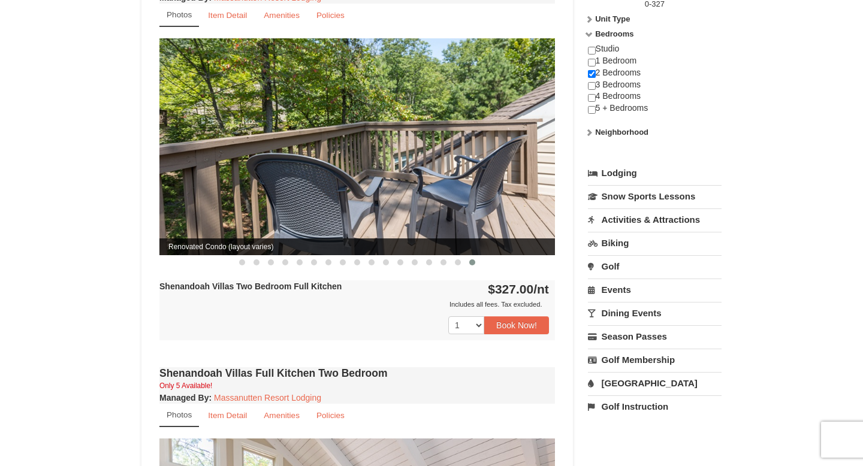
scroll to position [478, 0]
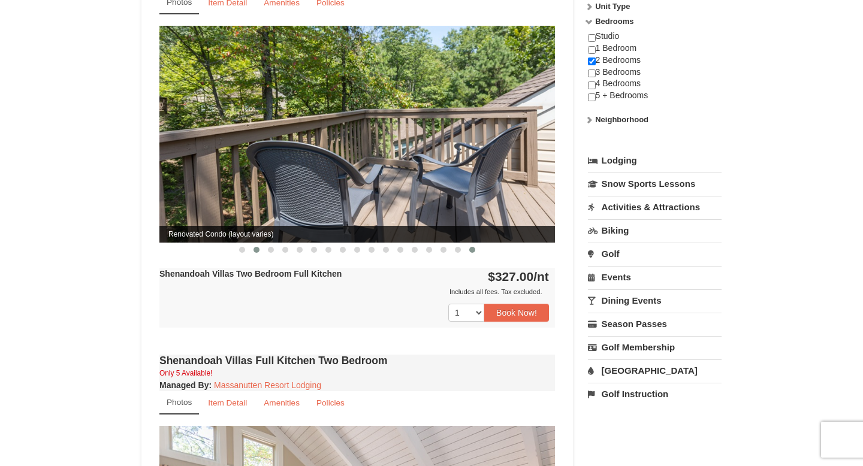
click at [258, 247] on span at bounding box center [257, 250] width 6 height 6
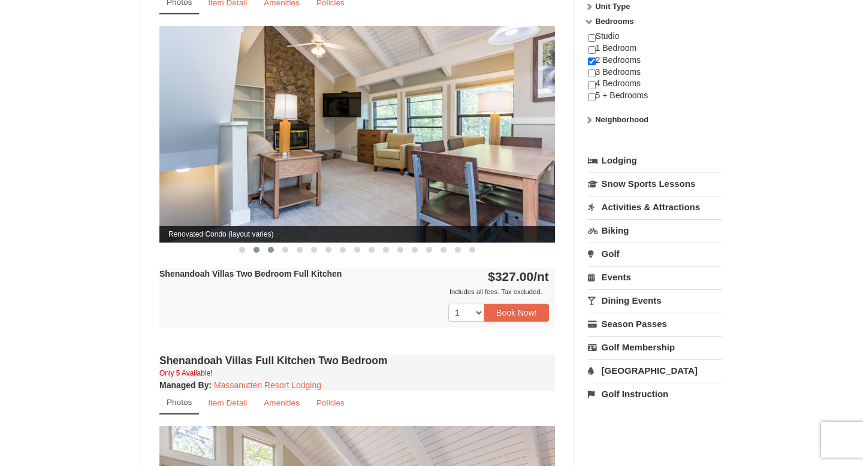
click at [268, 247] on span at bounding box center [271, 250] width 6 height 6
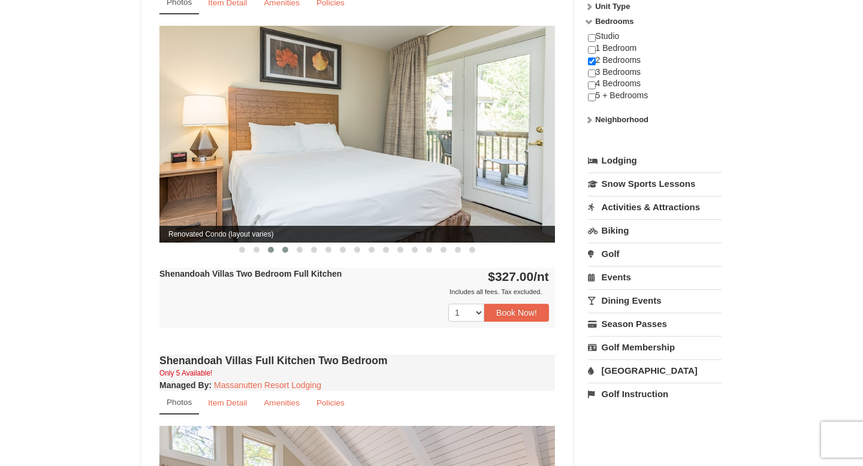
click at [283, 247] on span at bounding box center [285, 250] width 6 height 6
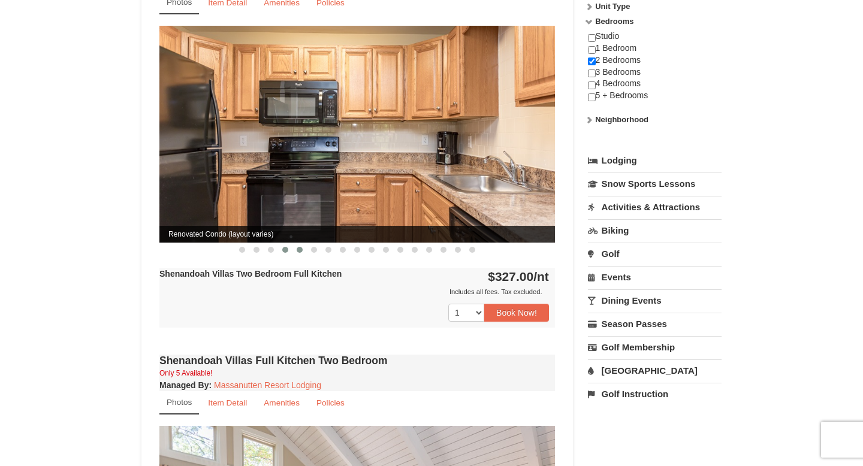
click at [294, 244] on button at bounding box center [299, 250] width 14 height 12
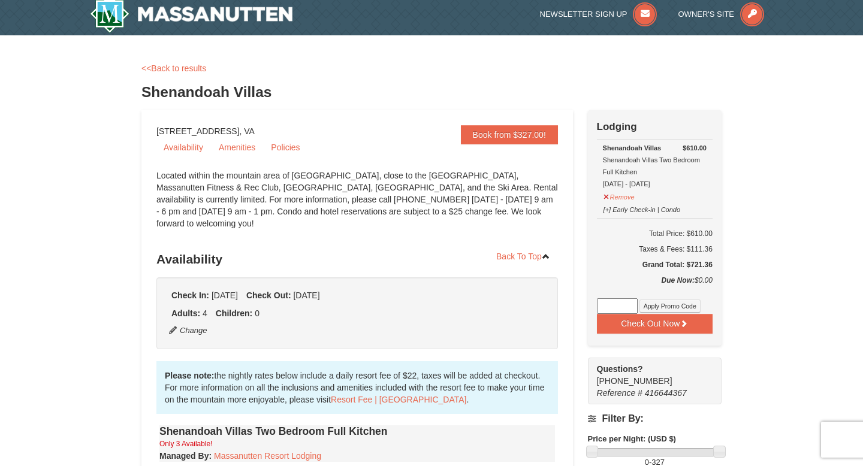
scroll to position [0, 0]
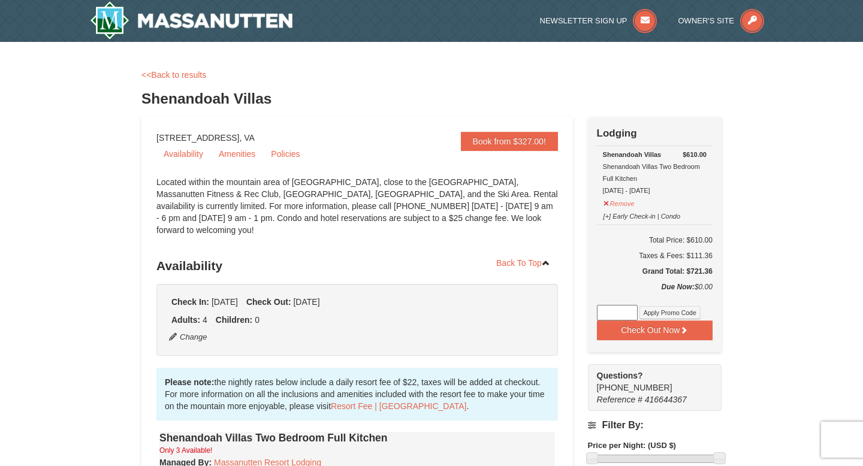
click at [191, 69] on div "<<Back to results" at bounding box center [431, 75] width 580 height 12
click at [191, 73] on link "<<Back to results" at bounding box center [173, 75] width 65 height 10
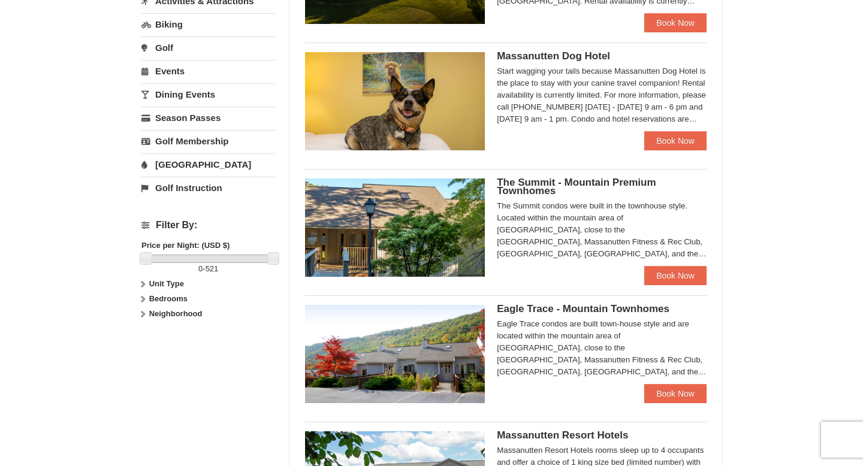
scroll to position [336, 0]
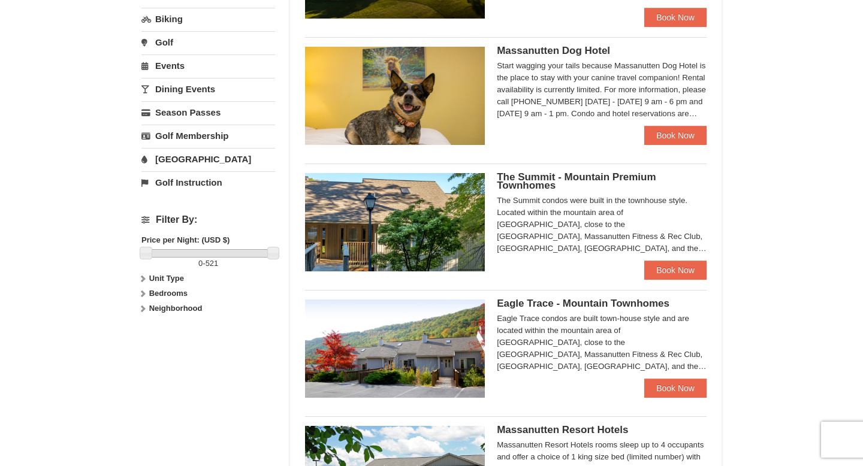
click at [143, 290] on icon at bounding box center [142, 293] width 8 height 8
click at [145, 334] on input "checkbox" at bounding box center [145, 334] width 8 height 8
checkbox input "true"
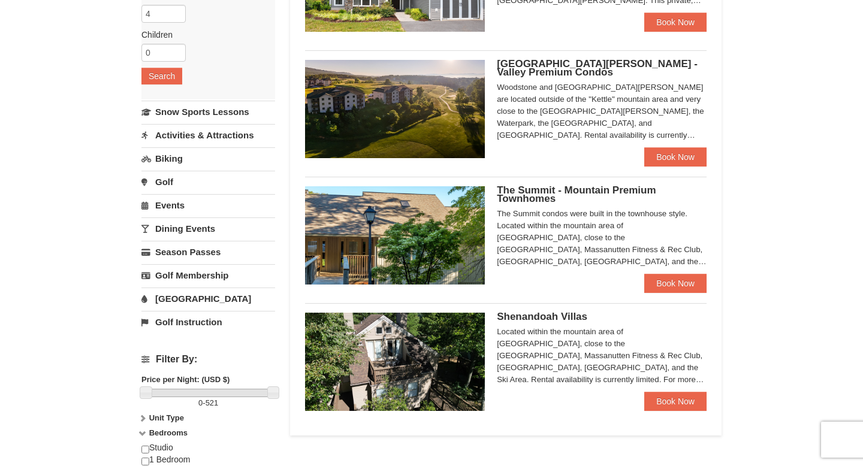
scroll to position [191, 0]
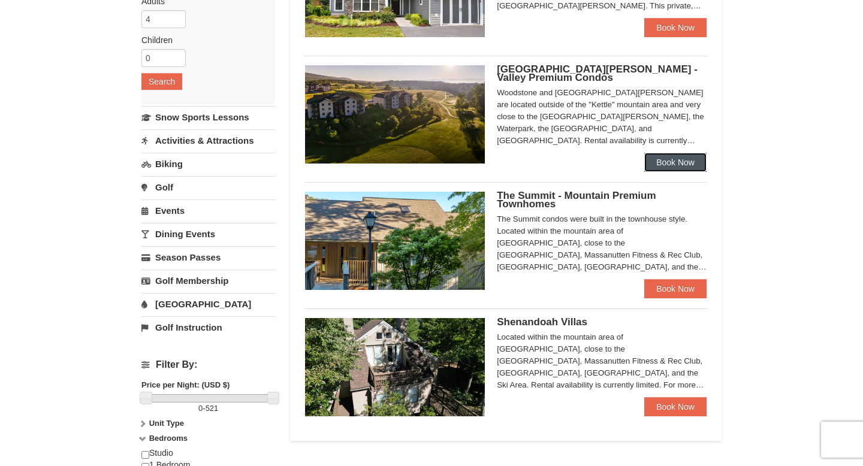
click at [668, 163] on link "Book Now" at bounding box center [675, 162] width 62 height 19
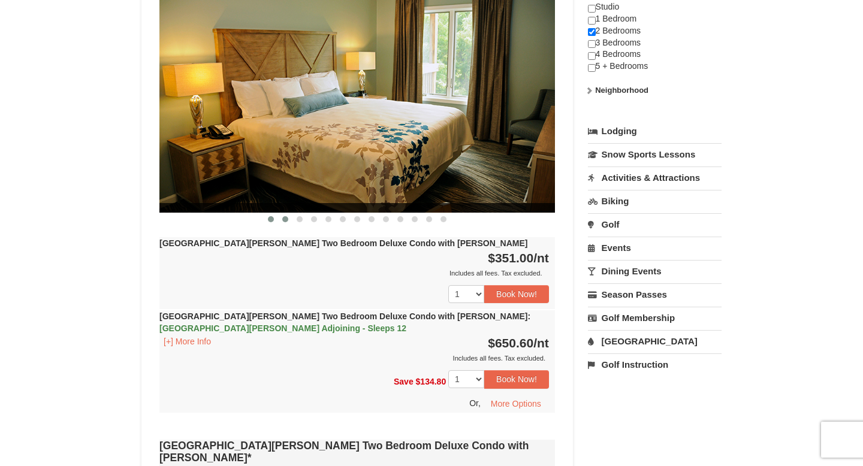
click at [289, 213] on button at bounding box center [285, 219] width 14 height 12
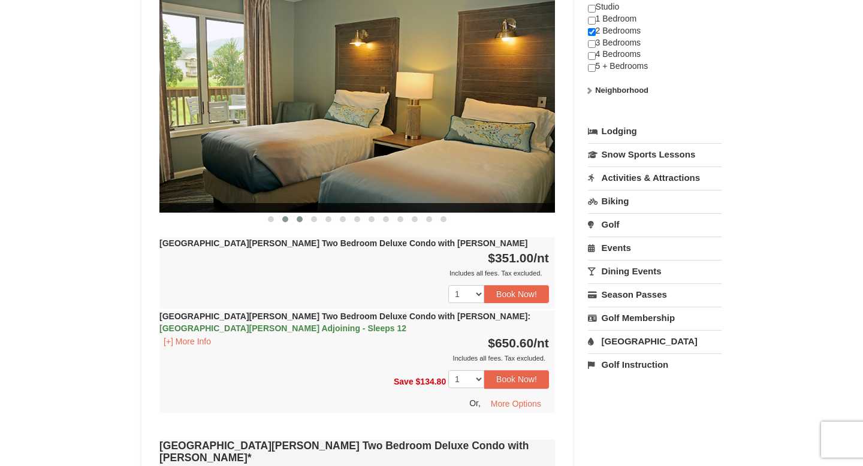
click at [303, 213] on button at bounding box center [299, 219] width 14 height 12
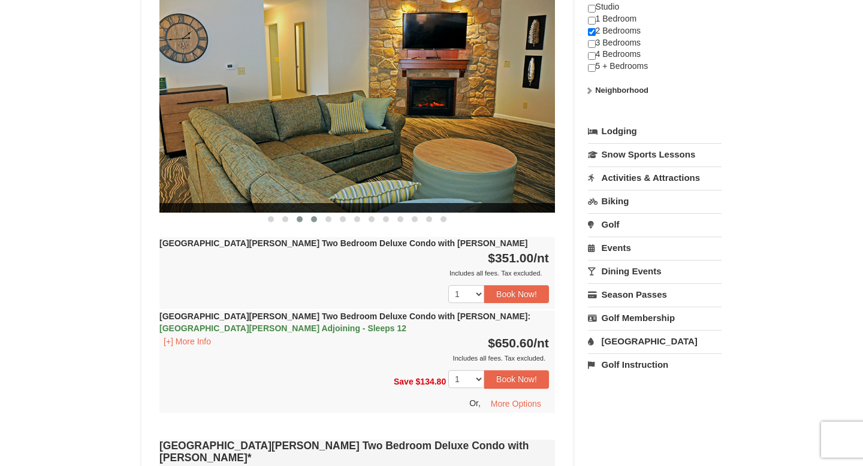
click at [310, 213] on button at bounding box center [314, 219] width 14 height 12
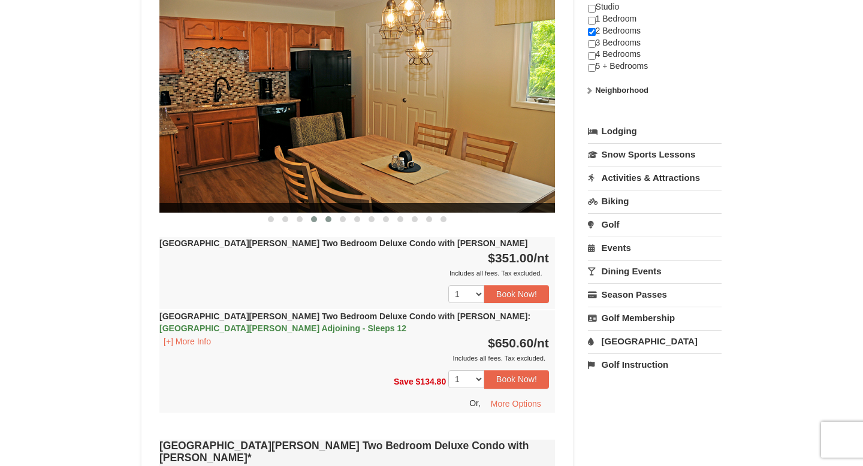
click at [327, 216] on span at bounding box center [328, 219] width 6 height 6
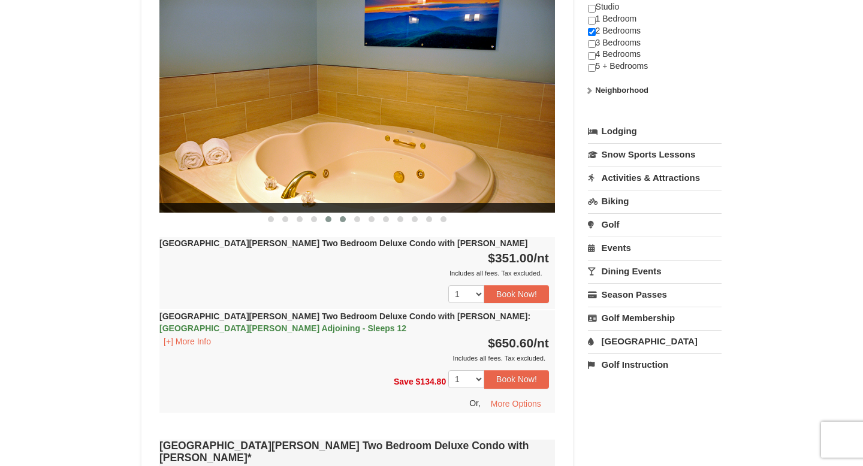
click at [346, 213] on button at bounding box center [343, 219] width 14 height 12
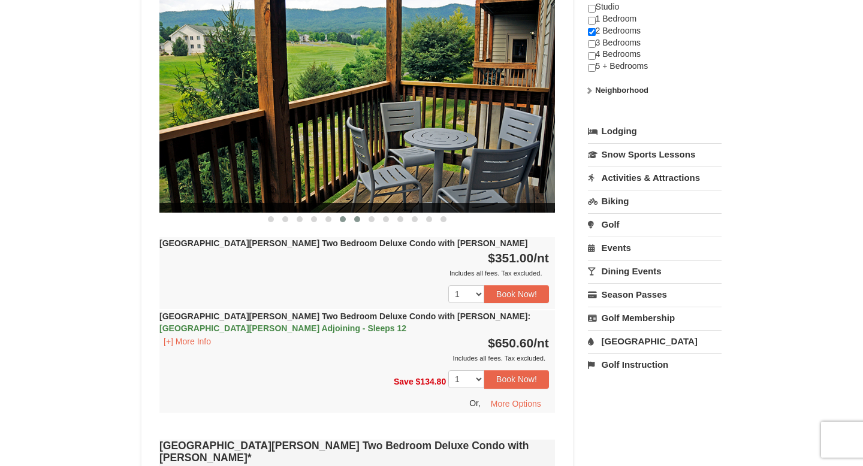
click at [360, 213] on button at bounding box center [357, 219] width 14 height 12
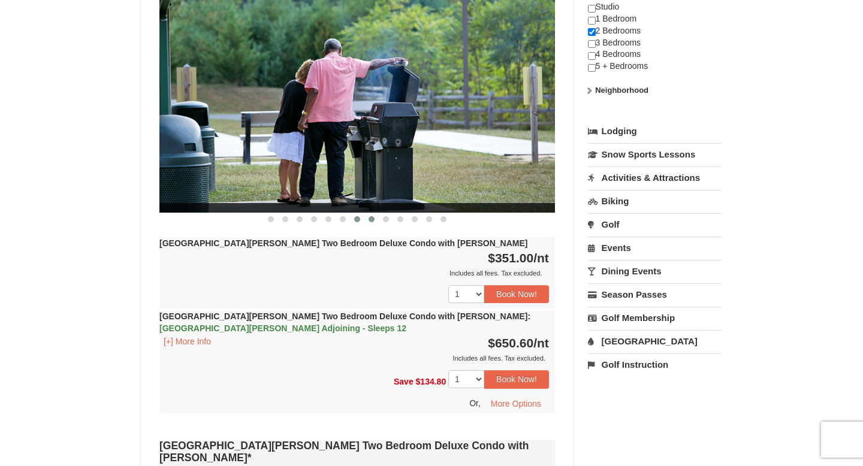
click at [375, 213] on button at bounding box center [371, 219] width 14 height 12
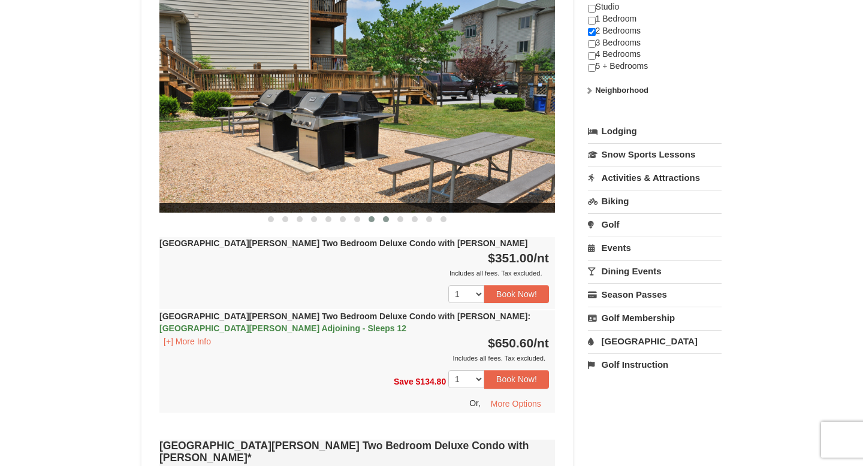
click at [382, 213] on button at bounding box center [386, 219] width 14 height 12
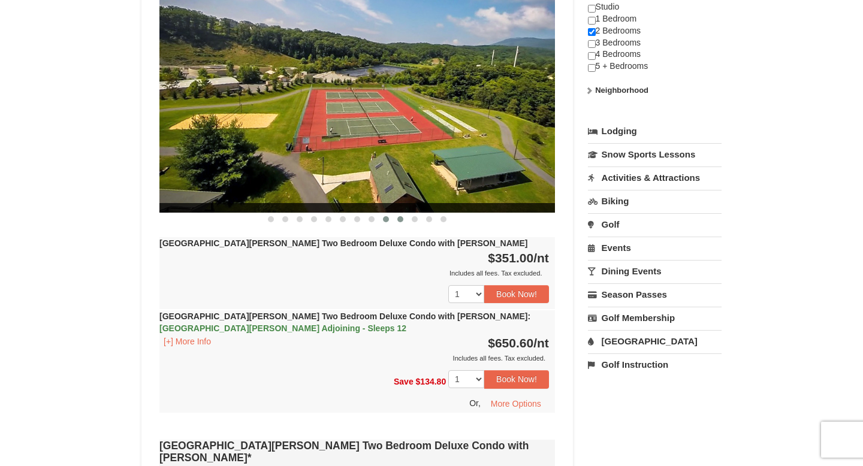
click at [399, 216] on span at bounding box center [400, 219] width 6 height 6
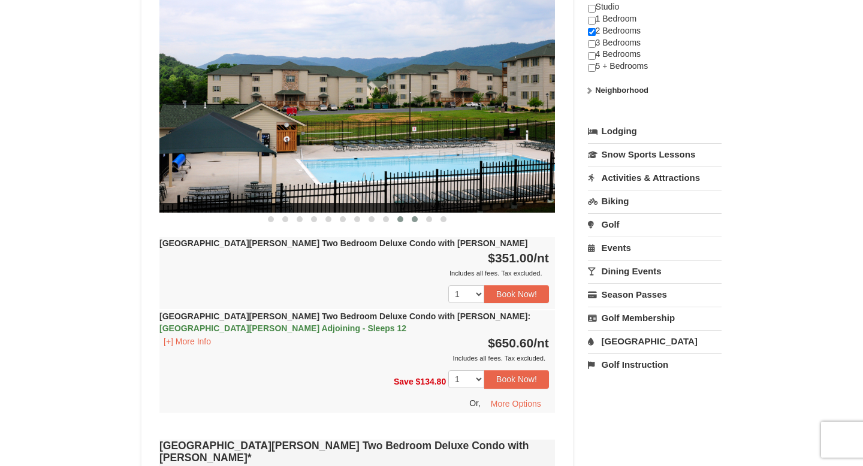
click at [412, 213] on button at bounding box center [415, 219] width 14 height 12
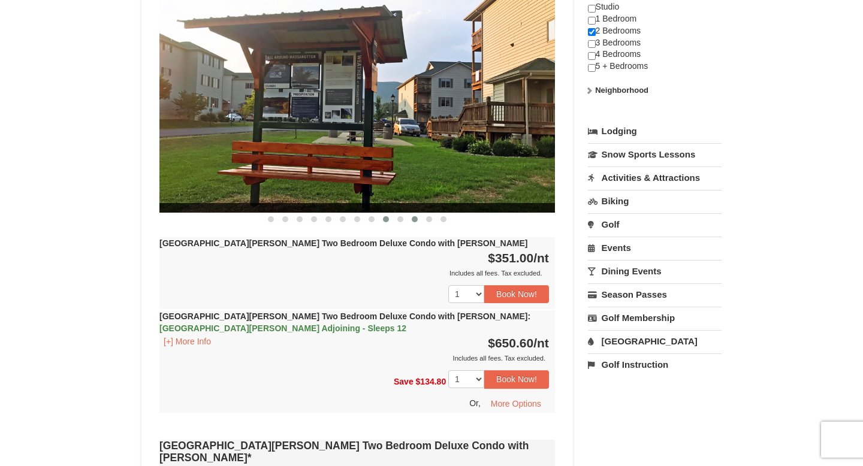
click at [391, 213] on button at bounding box center [386, 219] width 14 height 12
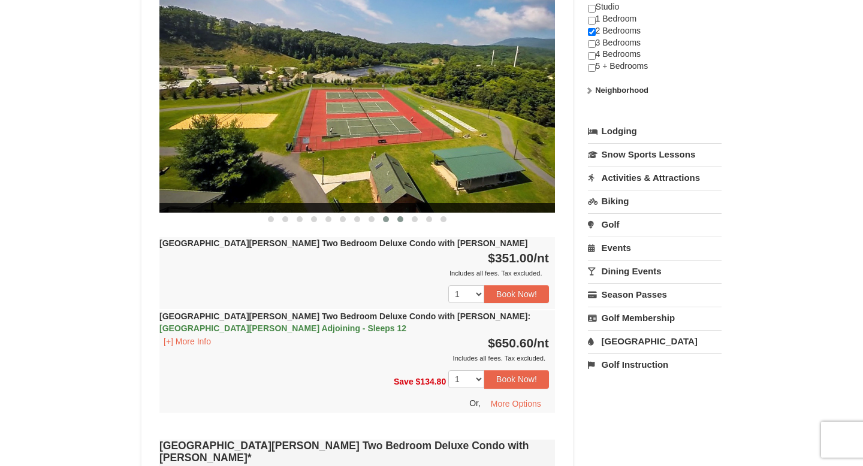
click at [403, 213] on button at bounding box center [400, 219] width 14 height 12
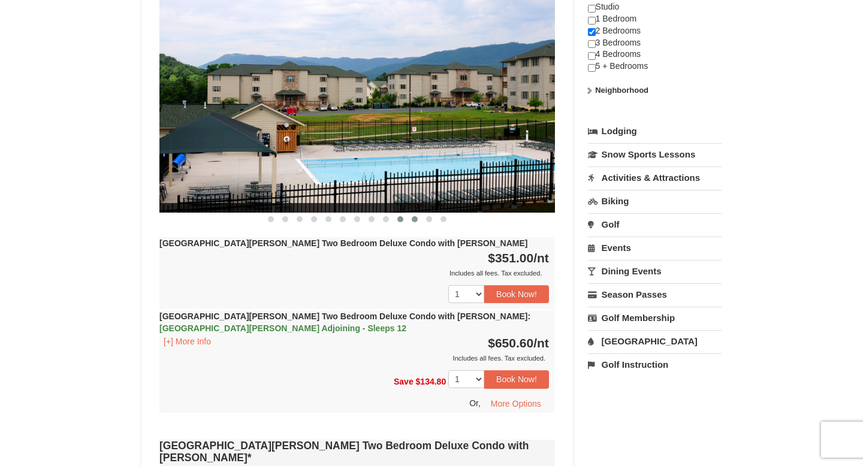
click at [418, 213] on button at bounding box center [415, 219] width 14 height 12
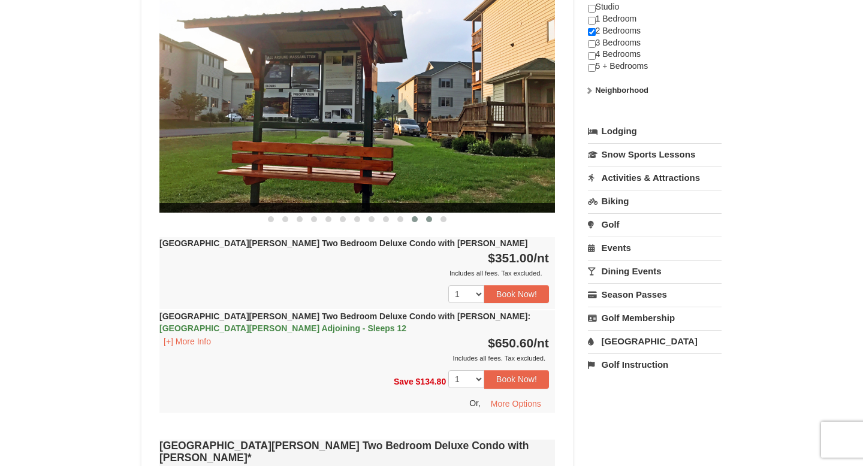
click at [434, 213] on button at bounding box center [429, 219] width 14 height 12
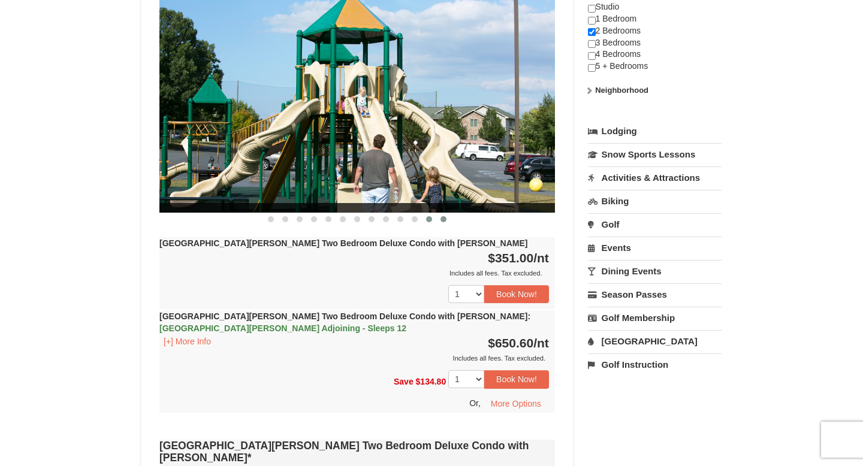
click at [443, 213] on button at bounding box center [443, 219] width 14 height 12
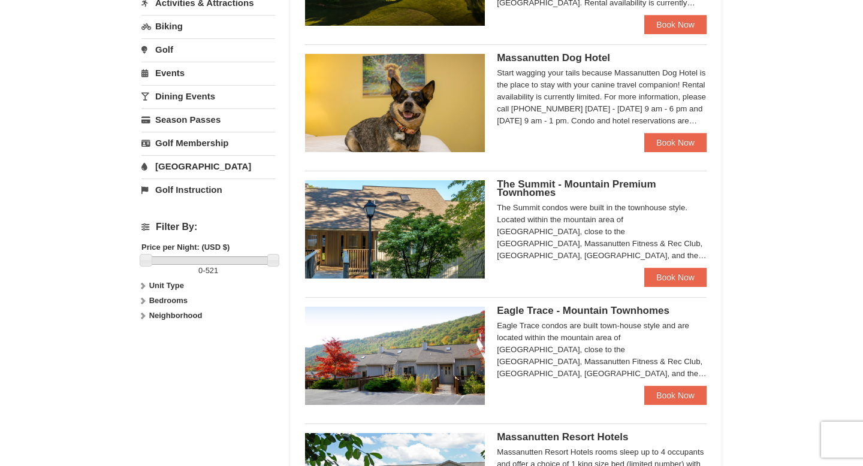
scroll to position [350, 0]
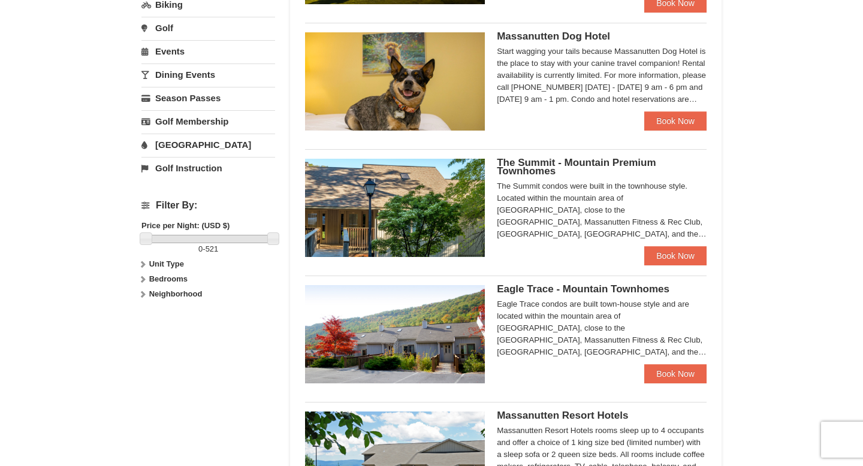
click at [149, 277] on strong "Bedrooms" at bounding box center [168, 278] width 38 height 9
click at [143, 320] on input "checkbox" at bounding box center [145, 320] width 8 height 8
checkbox input "true"
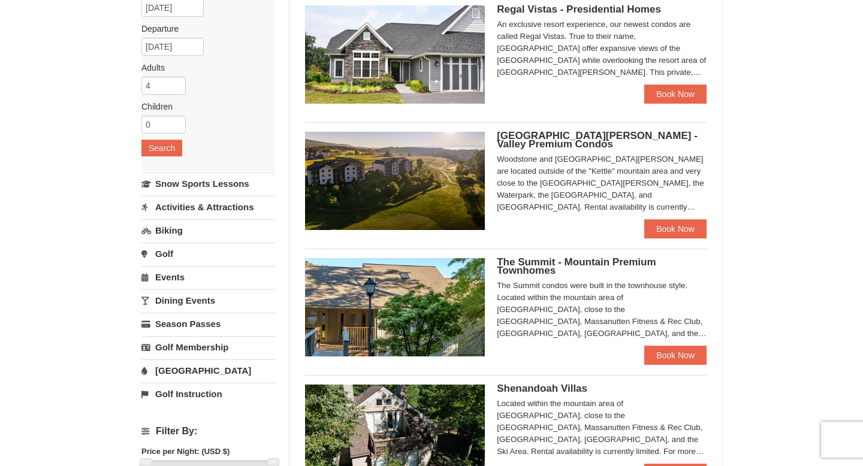
scroll to position [111, 0]
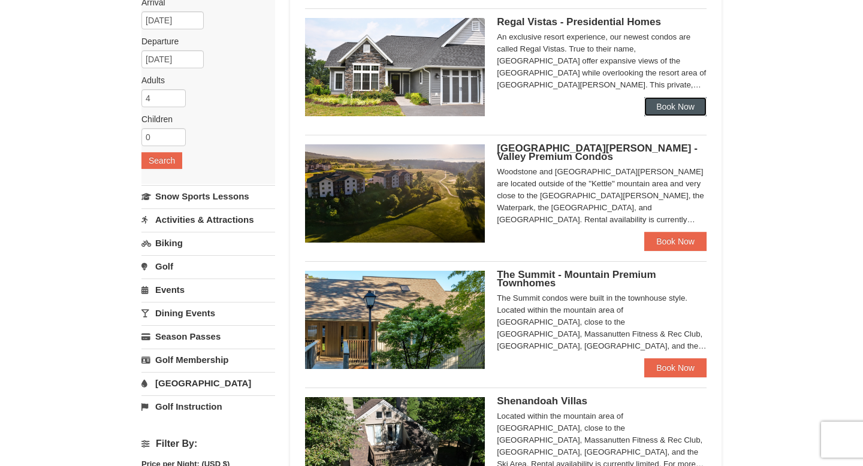
click at [665, 108] on link "Book Now" at bounding box center [675, 106] width 62 height 19
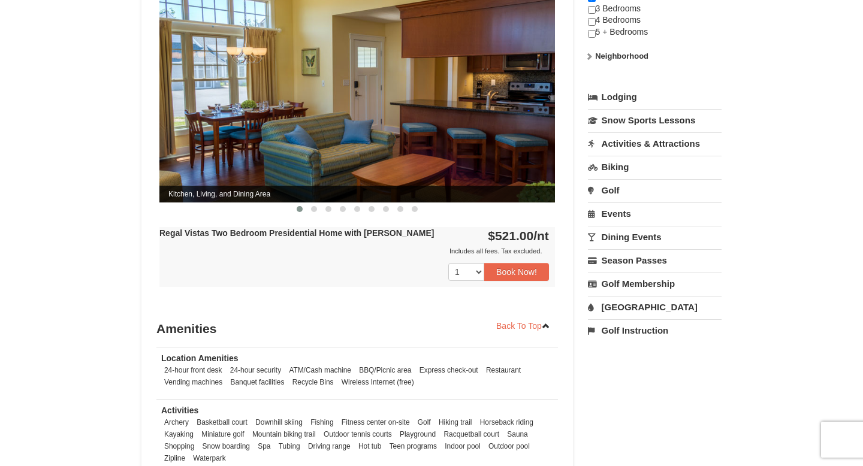
scroll to position [542, 0]
click at [313, 206] on span at bounding box center [314, 209] width 6 height 6
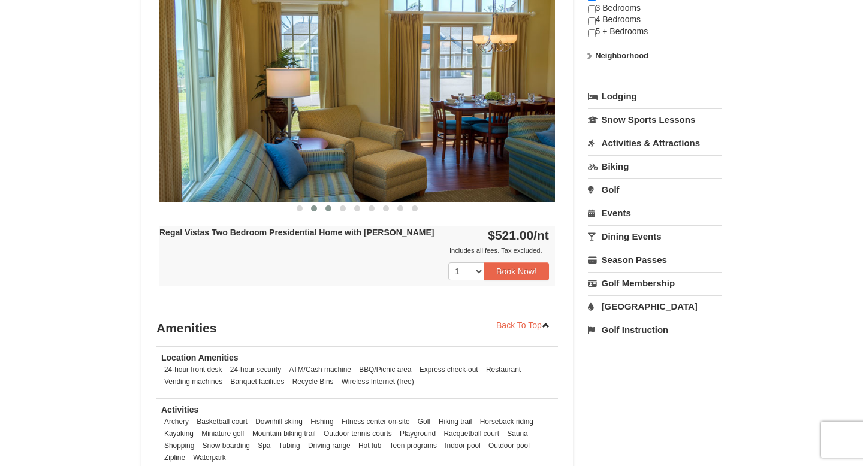
click at [327, 206] on span at bounding box center [328, 209] width 6 height 6
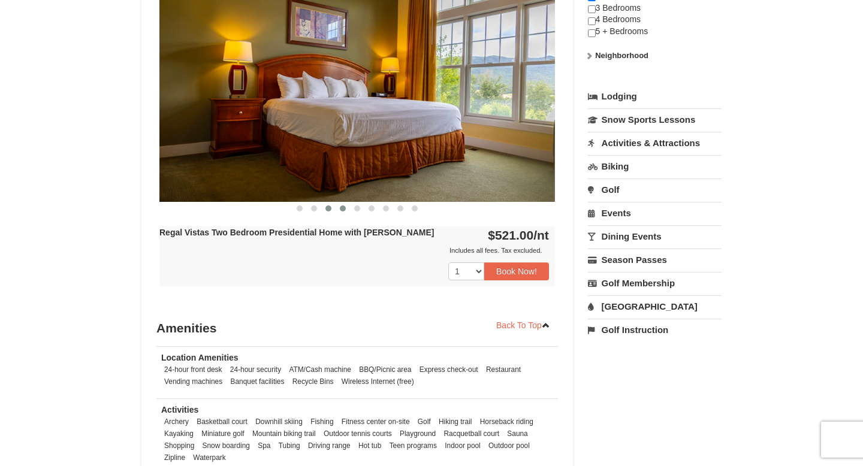
click at [341, 206] on span at bounding box center [343, 209] width 6 height 6
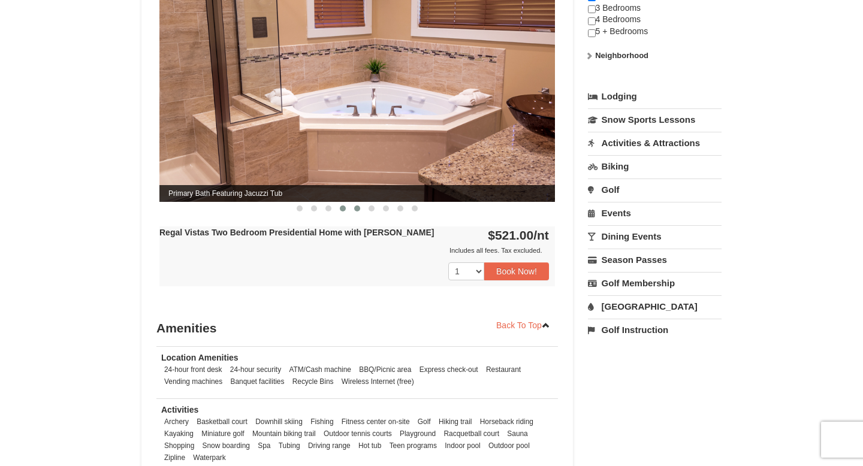
click at [357, 203] on button at bounding box center [357, 209] width 14 height 12
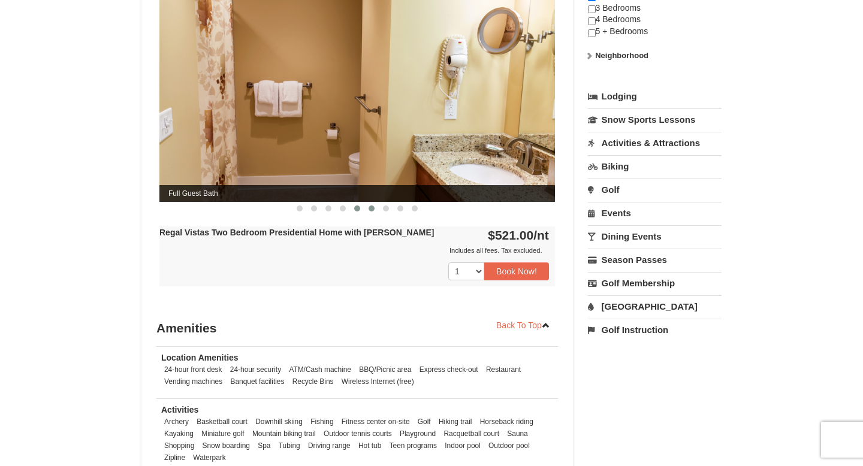
click at [370, 203] on button at bounding box center [371, 209] width 14 height 12
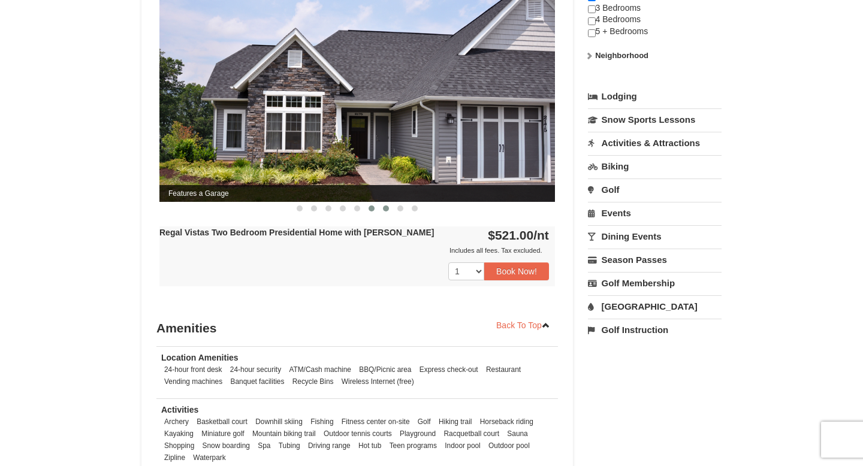
click at [385, 203] on button at bounding box center [386, 209] width 14 height 12
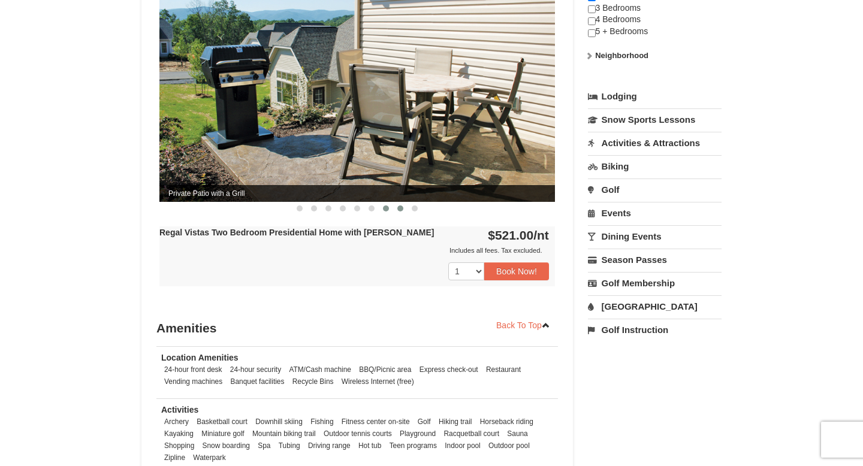
click at [402, 203] on button at bounding box center [400, 209] width 14 height 12
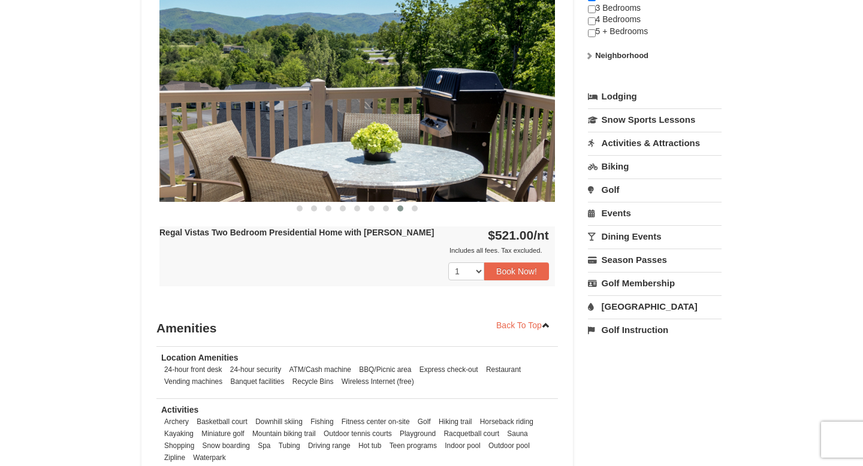
click at [423, 202] on div at bounding box center [357, 208] width 396 height 13
click at [416, 203] on button at bounding box center [415, 209] width 14 height 12
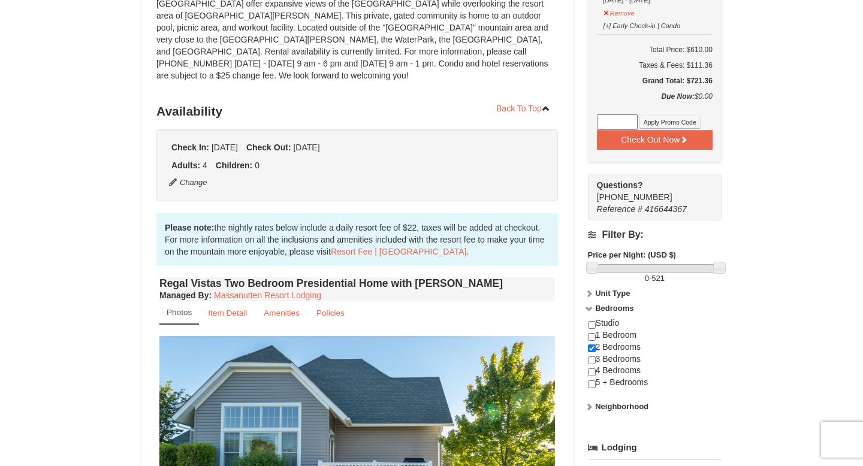
scroll to position [0, 0]
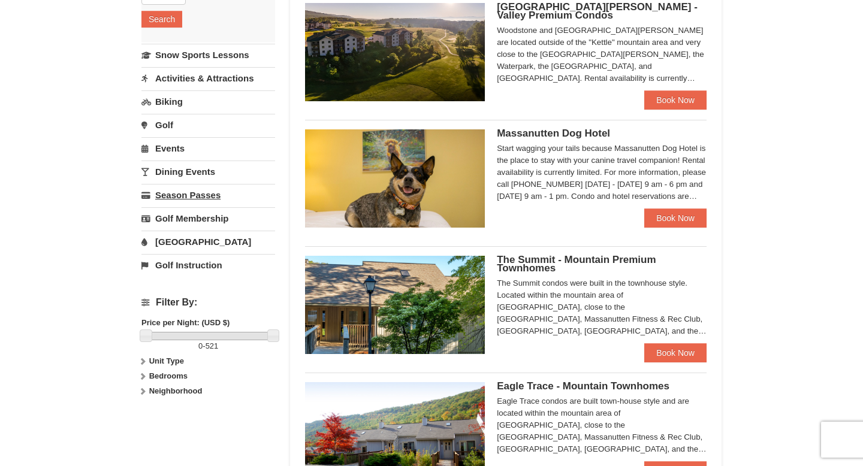
scroll to position [322, 0]
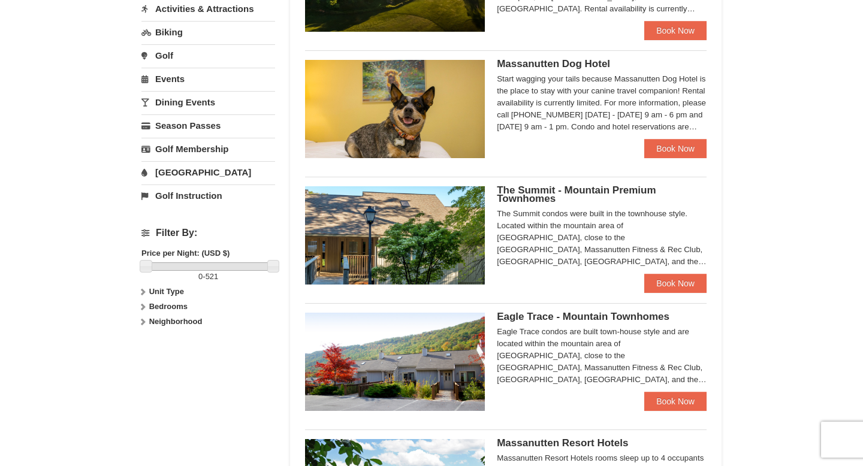
click at [149, 309] on strong "Bedrooms" at bounding box center [168, 306] width 38 height 9
click at [146, 345] on input "checkbox" at bounding box center [145, 347] width 8 height 8
checkbox input "true"
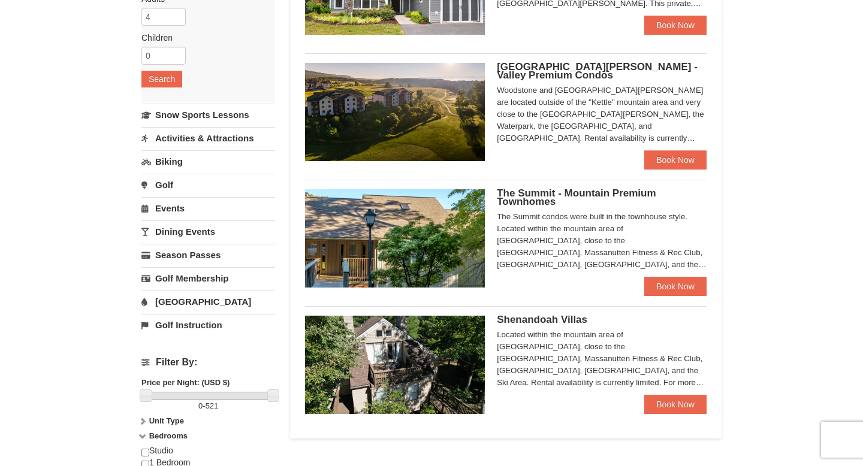
scroll to position [192, 0]
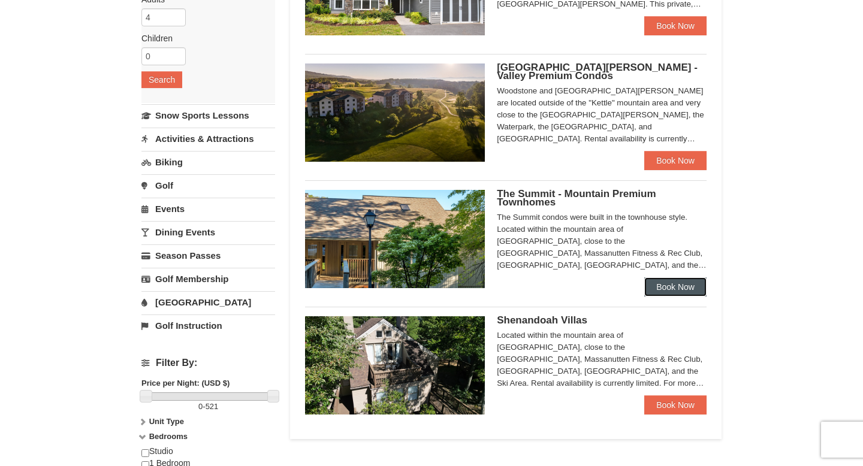
click at [663, 294] on link "Book Now" at bounding box center [675, 286] width 62 height 19
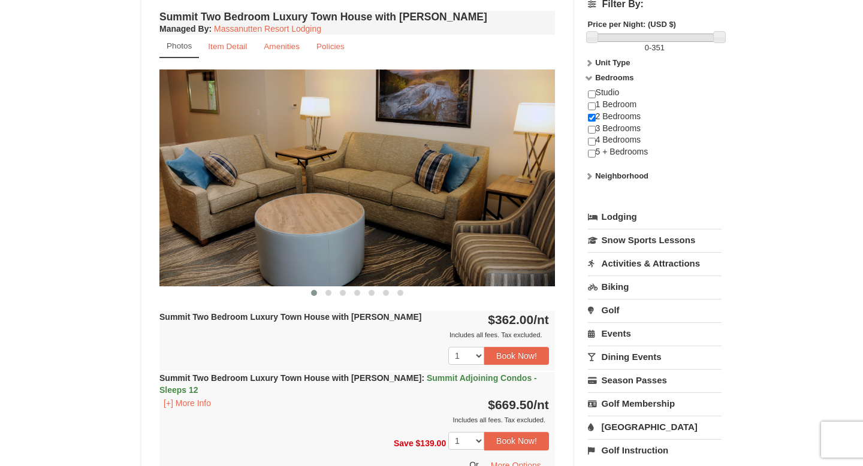
scroll to position [424, 0]
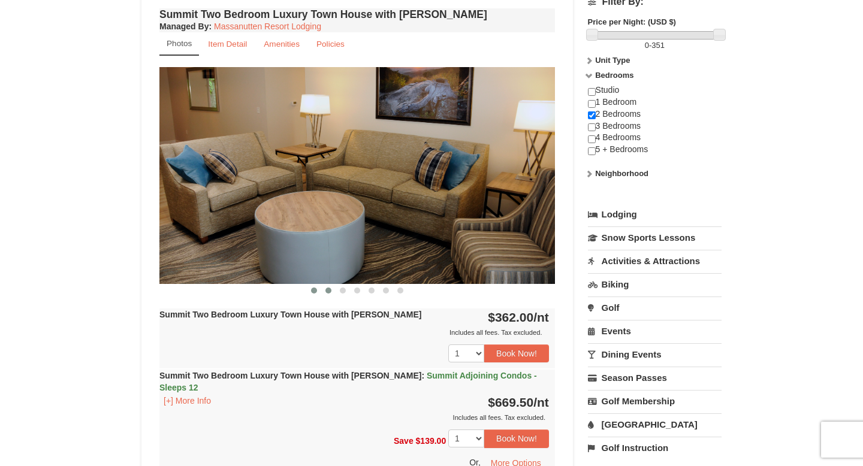
click at [328, 291] on span at bounding box center [328, 291] width 6 height 6
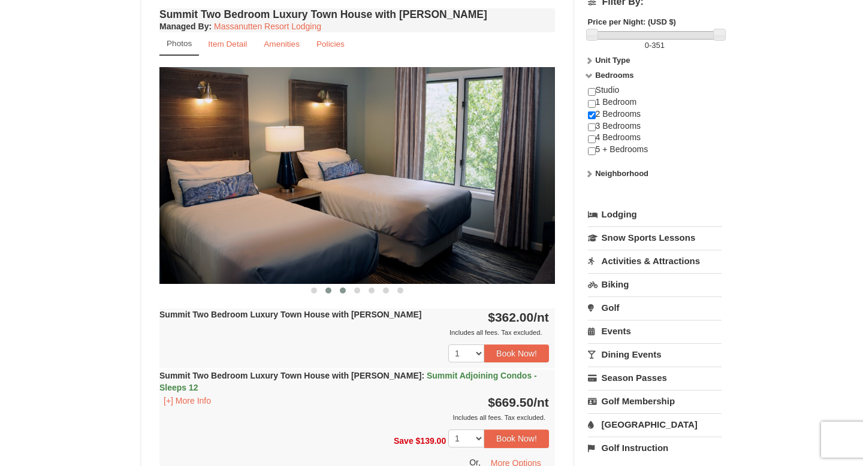
click at [344, 289] on span at bounding box center [343, 291] width 6 height 6
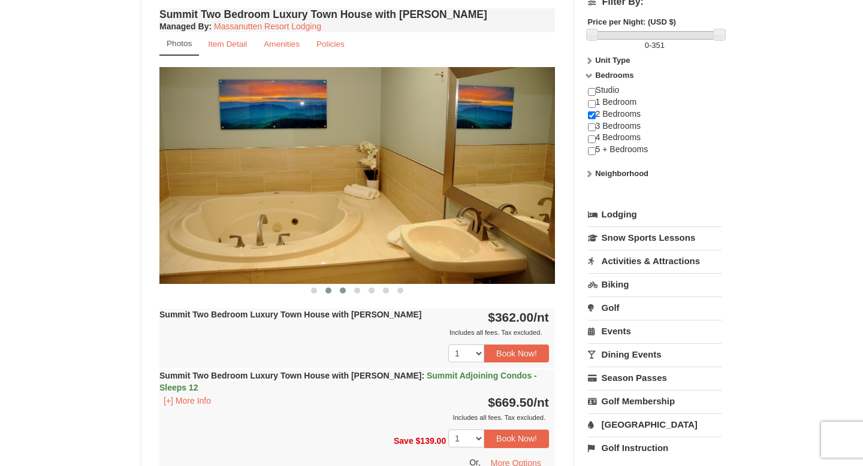
click at [330, 290] on span at bounding box center [328, 291] width 6 height 6
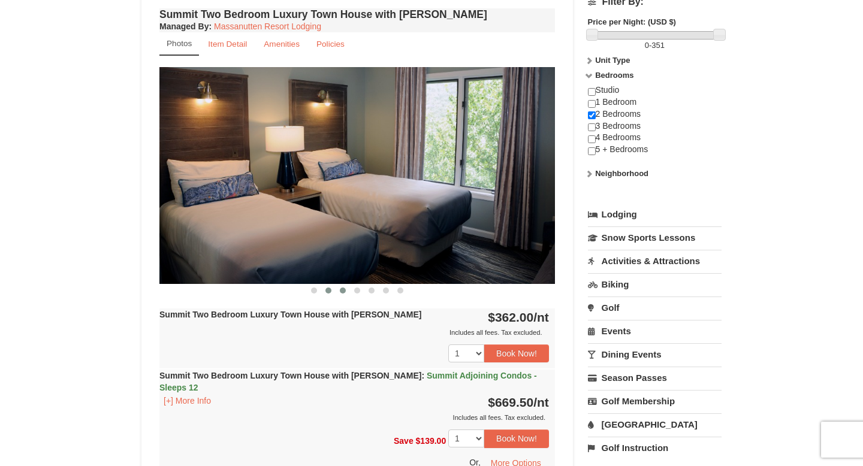
click at [346, 290] on button at bounding box center [343, 291] width 14 height 12
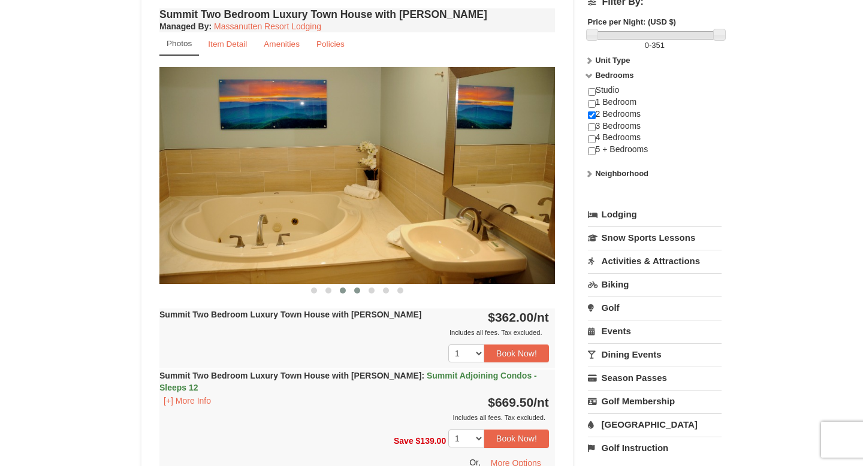
click at [358, 291] on span at bounding box center [357, 291] width 6 height 6
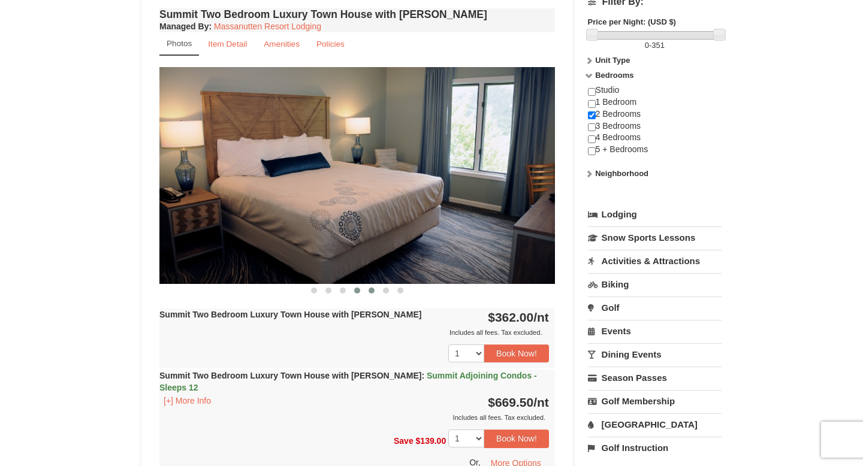
click at [373, 291] on span at bounding box center [372, 291] width 6 height 6
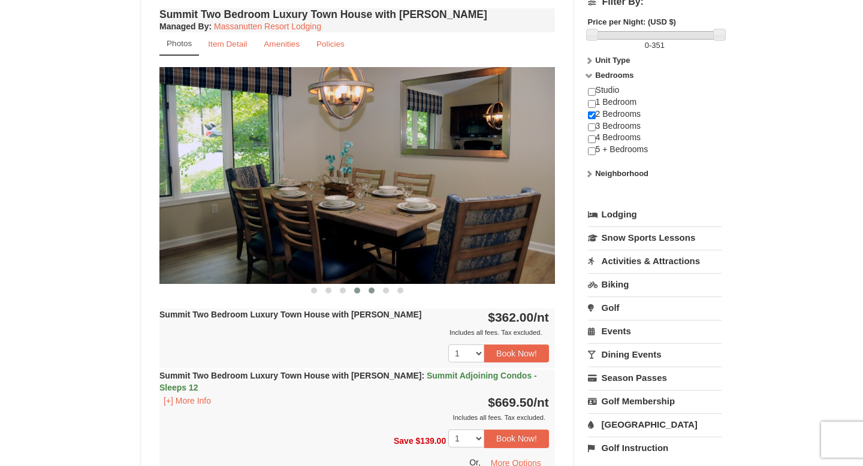
click at [358, 289] on span at bounding box center [357, 291] width 6 height 6
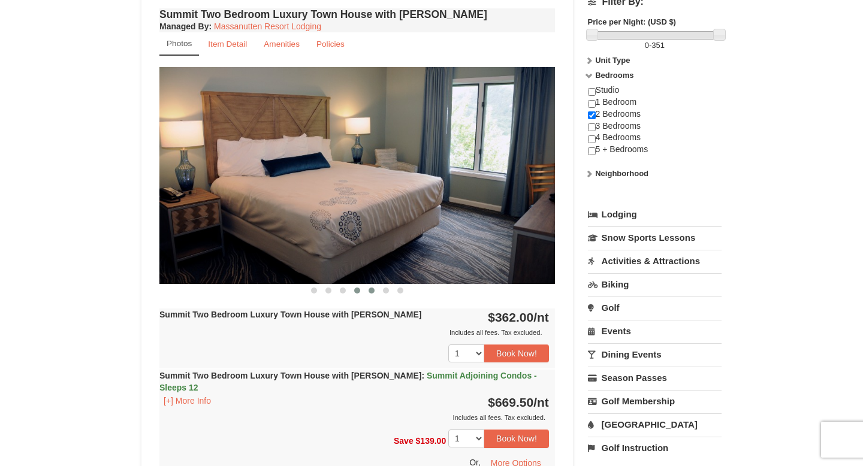
click at [369, 289] on span at bounding box center [372, 291] width 6 height 6
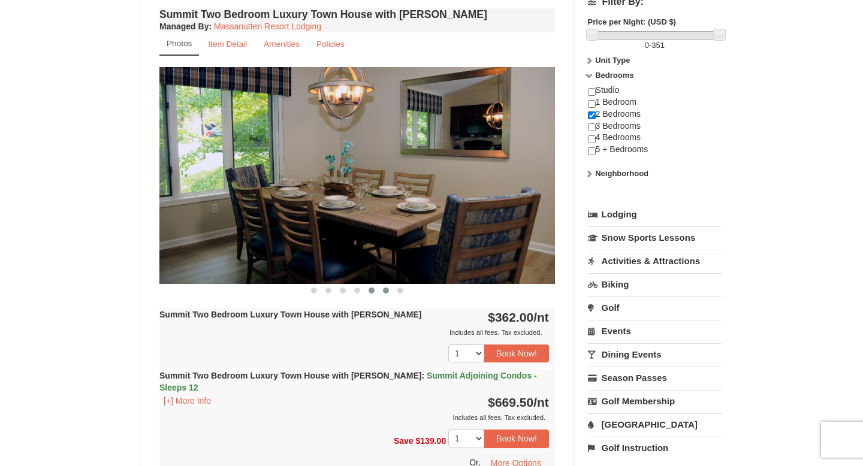
click at [381, 288] on button at bounding box center [386, 291] width 14 height 12
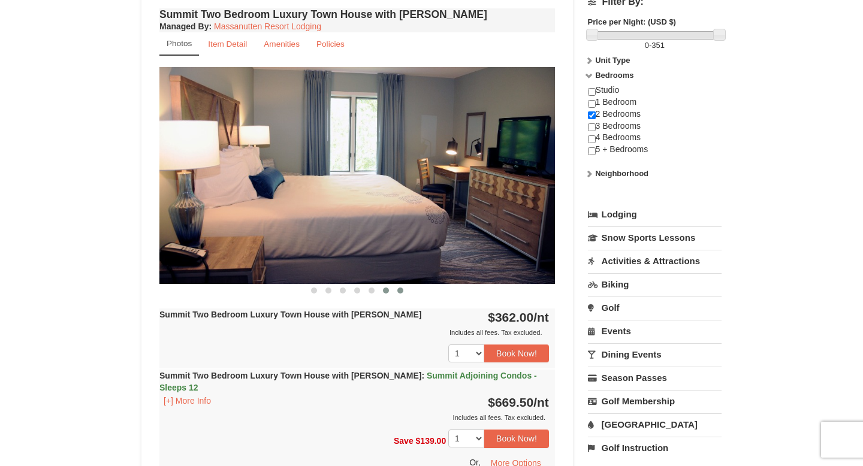
click at [400, 289] on span at bounding box center [400, 291] width 6 height 6
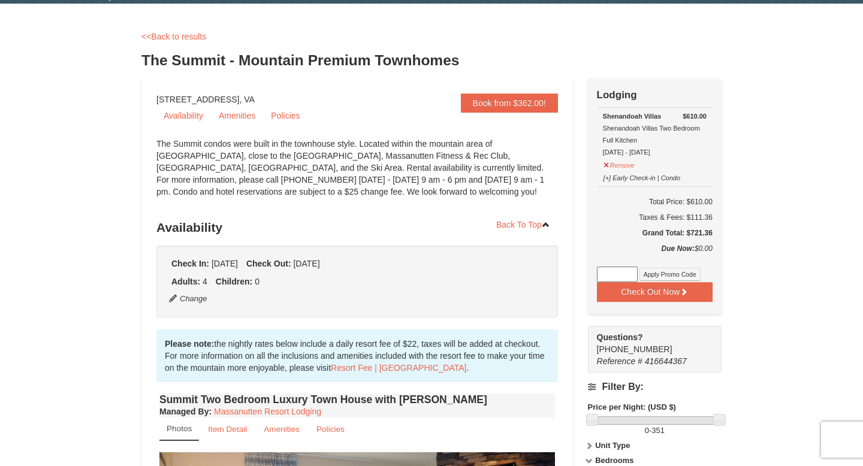
scroll to position [27, 0]
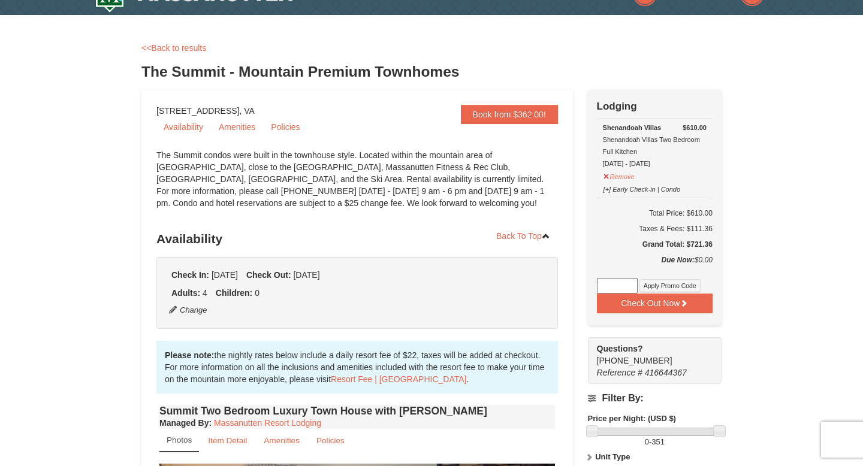
click at [618, 129] on strong "Shenandoah Villas" at bounding box center [632, 127] width 59 height 7
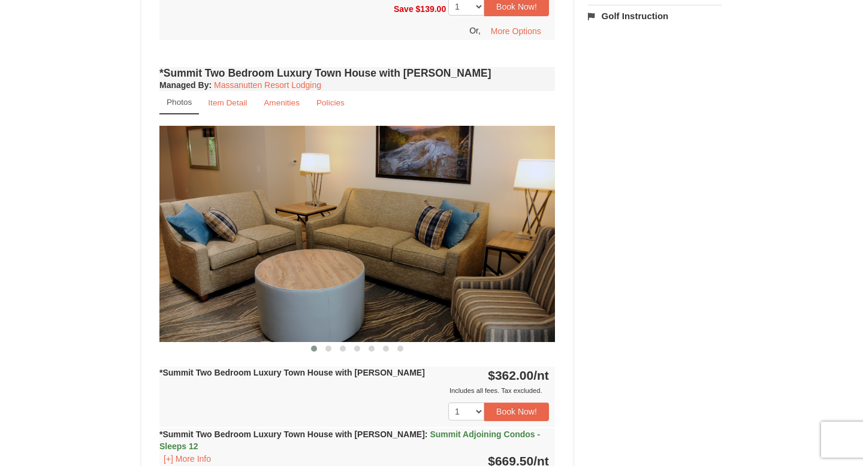
scroll to position [0, 0]
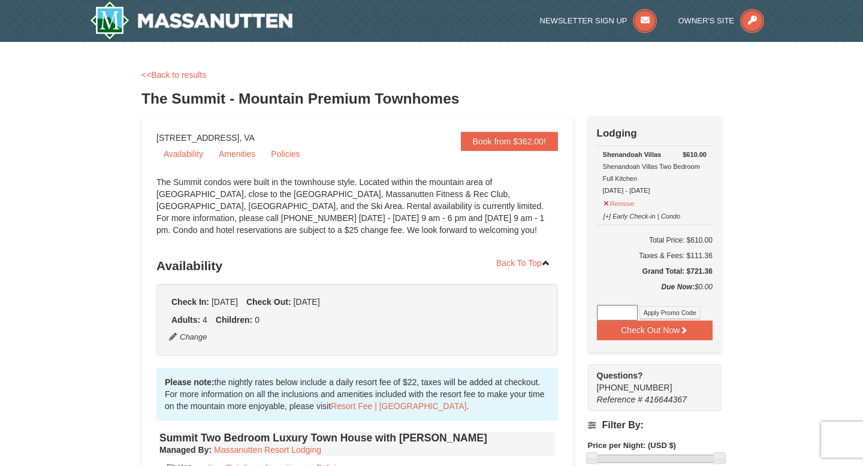
click at [185, 70] on div "<<Back to results" at bounding box center [431, 75] width 580 height 12
click at [185, 70] on link "<<Back to results" at bounding box center [173, 75] width 65 height 10
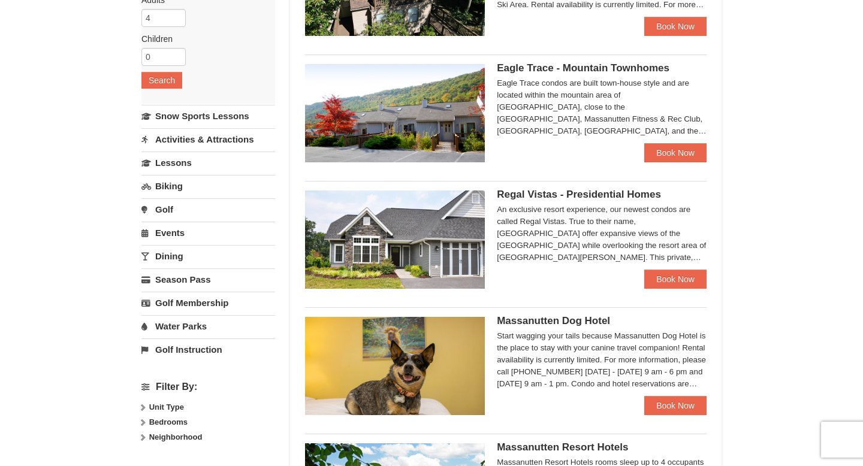
click at [143, 403] on icon at bounding box center [142, 407] width 8 height 8
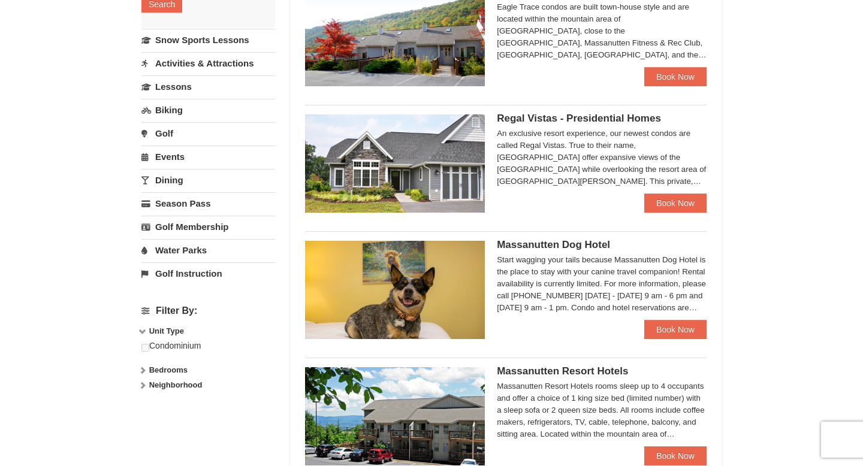
click at [143, 332] on icon at bounding box center [142, 331] width 8 height 8
click at [144, 346] on icon at bounding box center [142, 346] width 8 height 8
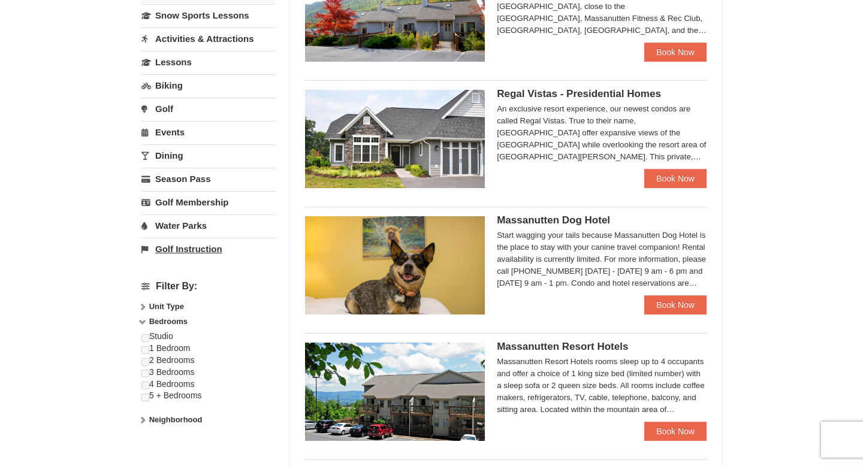
scroll to position [0, 0]
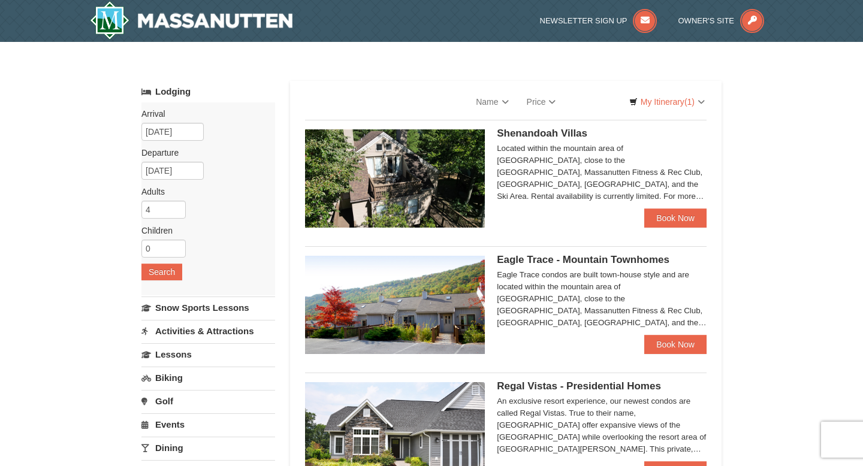
click at [310, 71] on div "Categories Map List Filter My Itinerary (1) Check Out Now Lodging $610.00 Shena…" at bounding box center [431, 75] width 580 height 12
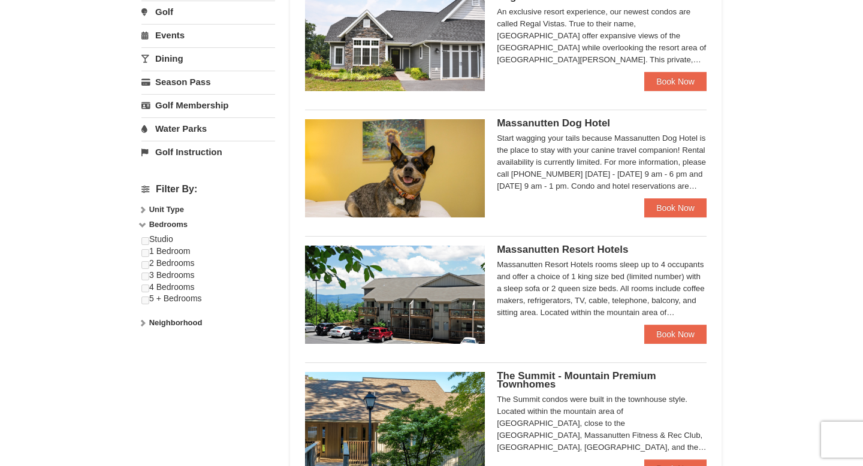
scroll to position [451, 0]
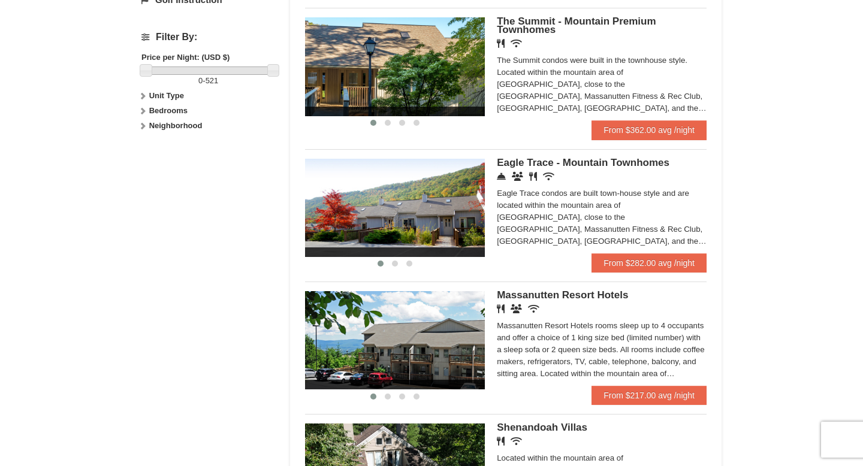
click at [143, 110] on icon at bounding box center [142, 111] width 8 height 8
click at [145, 152] on input "checkbox" at bounding box center [145, 151] width 8 height 8
checkbox input "true"
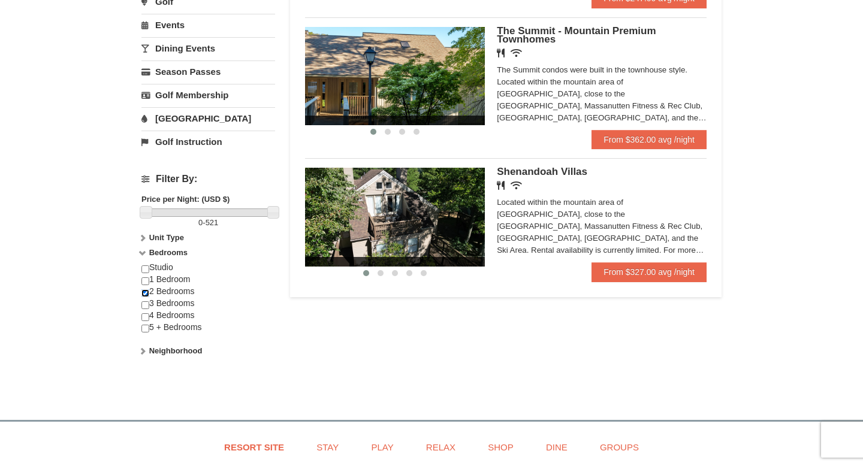
scroll to position [374, 0]
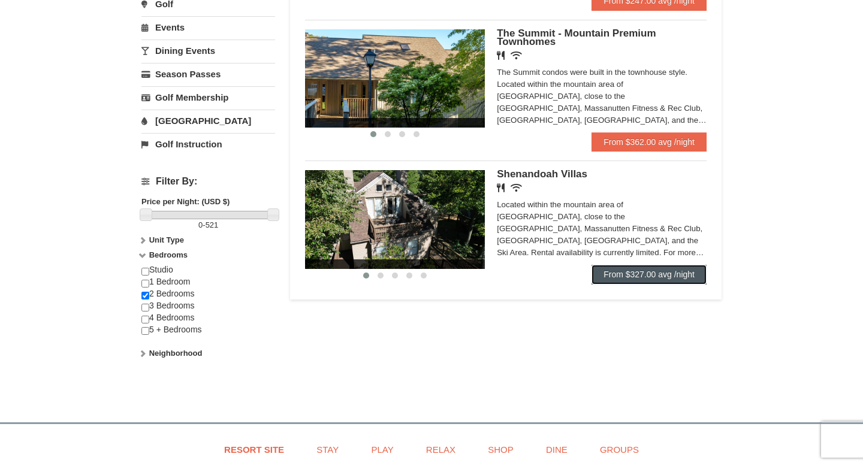
click at [593, 274] on link "From $327.00 avg /night" at bounding box center [649, 274] width 115 height 19
